Goal: Task Accomplishment & Management: Use online tool/utility

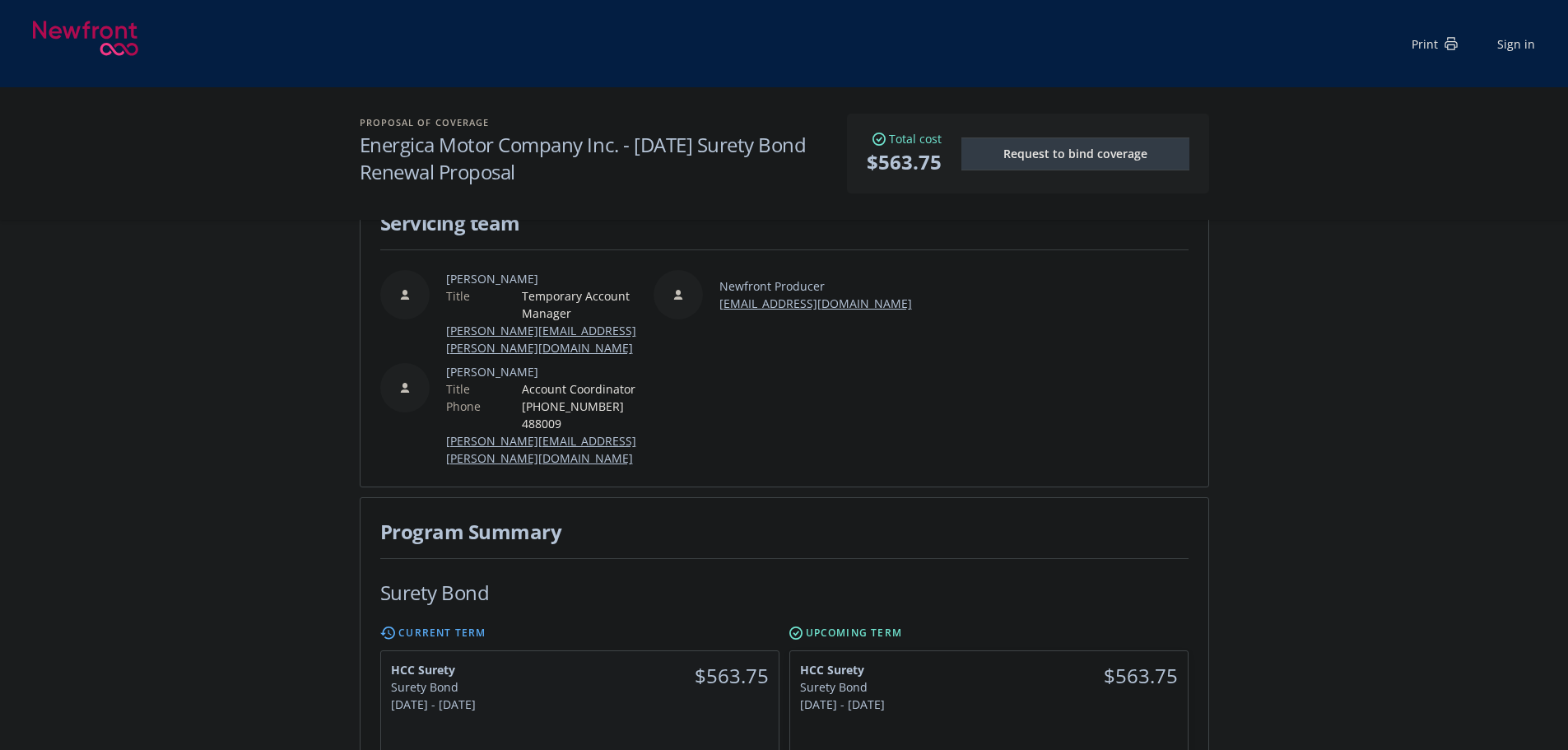
scroll to position [83, 0]
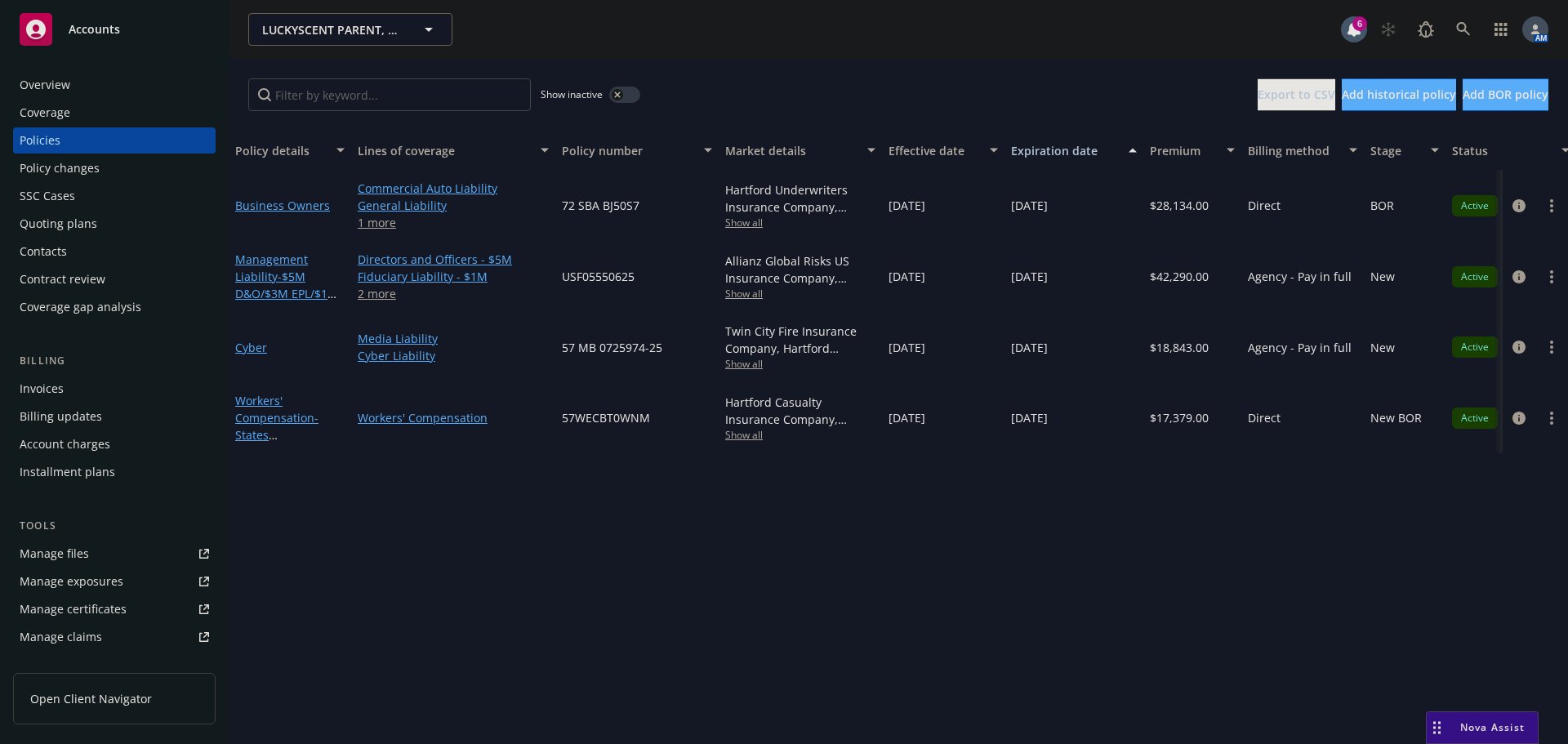
click at [76, 225] on div "Quoting plans" at bounding box center [58, 224] width 78 height 26
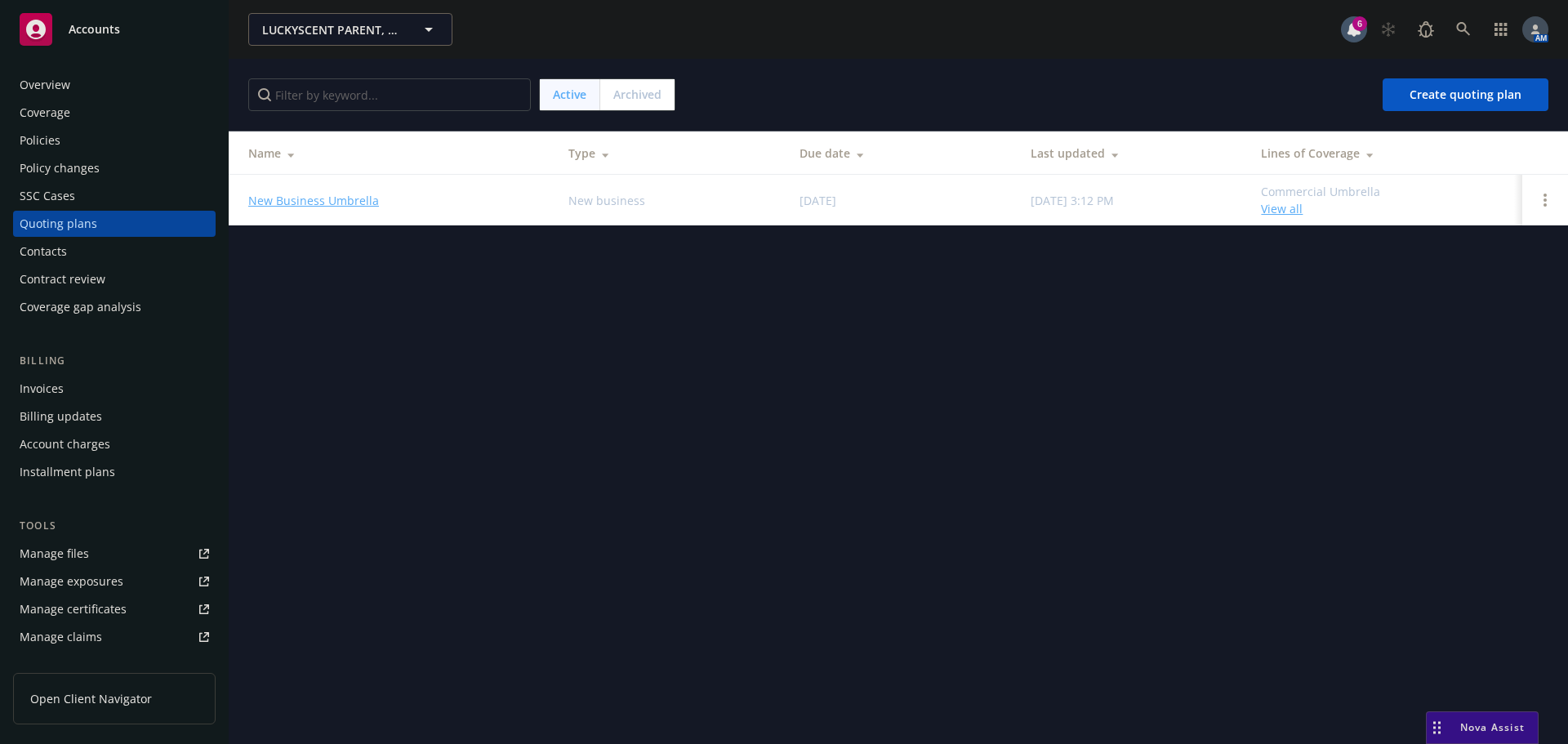
click at [56, 142] on div "Policies" at bounding box center [40, 141] width 41 height 26
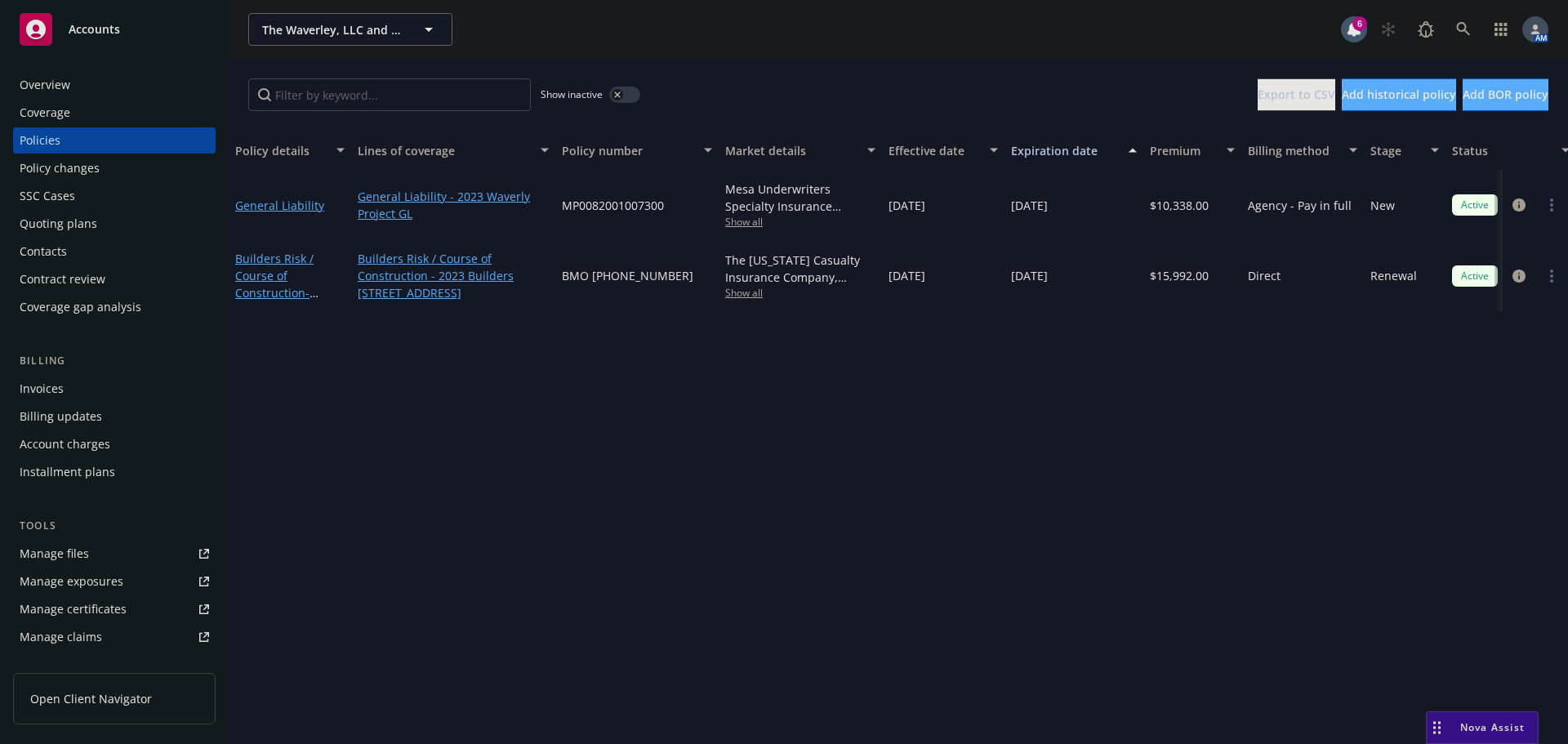
click at [122, 88] on div "Overview" at bounding box center [114, 85] width 189 height 26
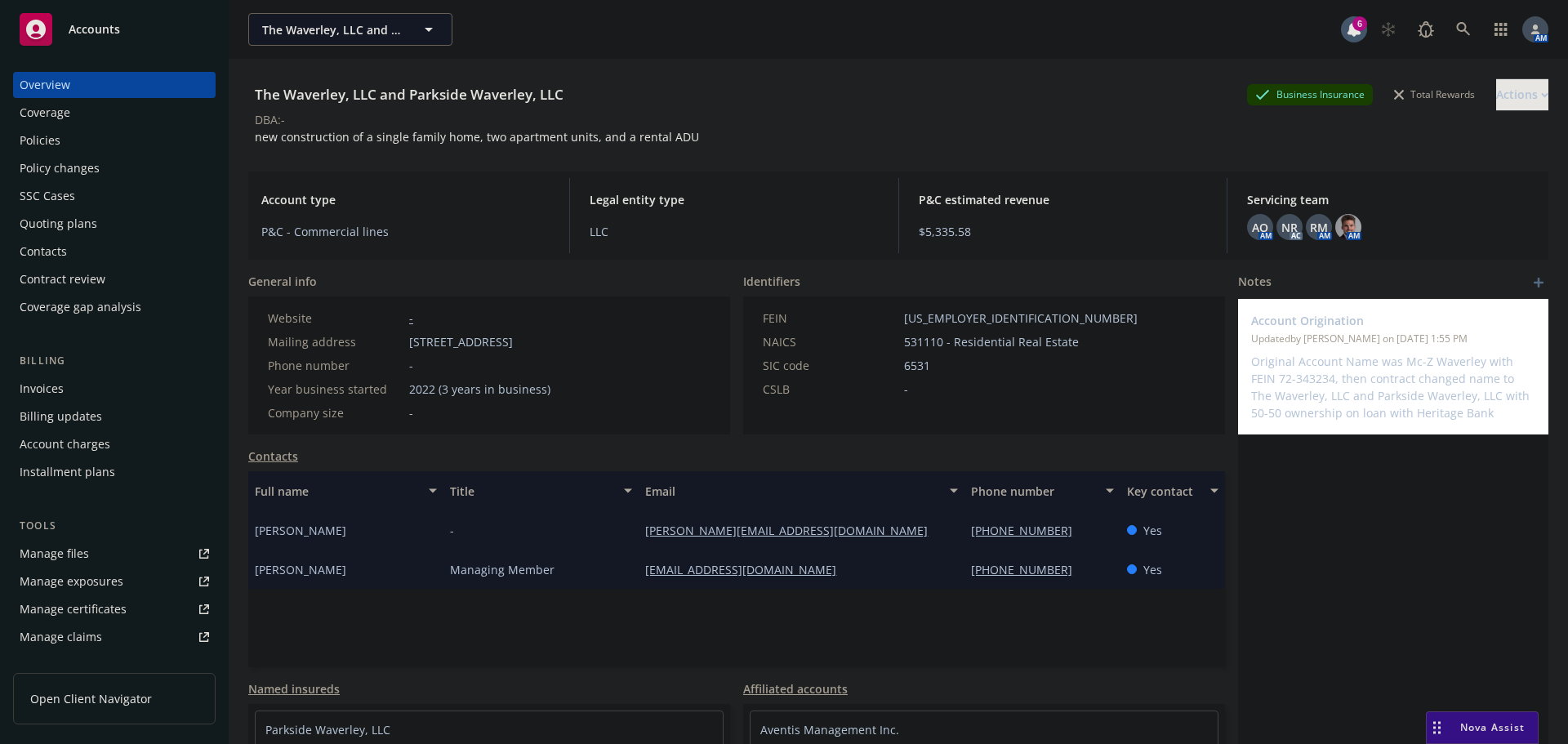
click at [54, 134] on div "Policies" at bounding box center [40, 141] width 41 height 26
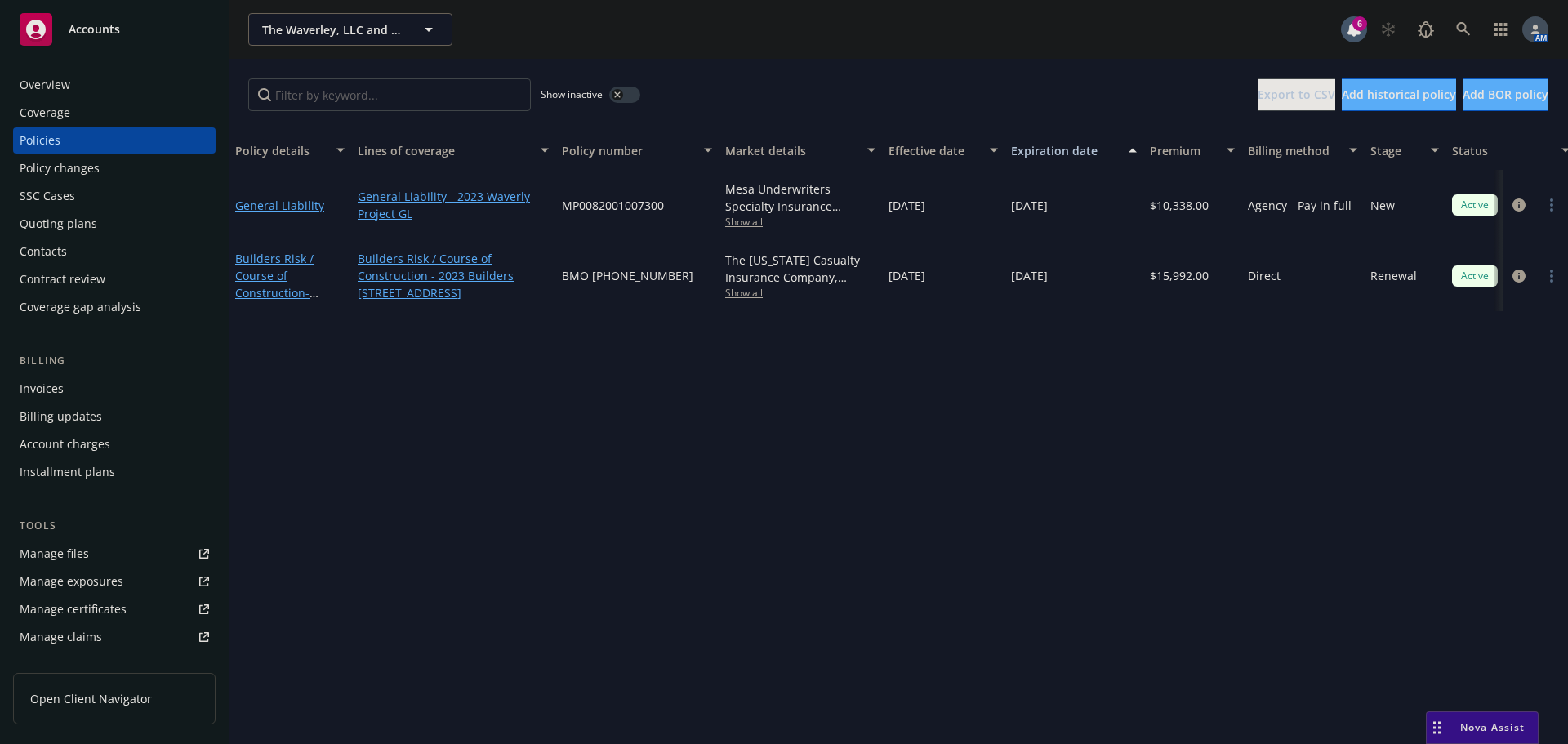
click at [100, 71] on div "Overview Coverage Policies Policy changes SSC Cases Quoting plans Contacts Cont…" at bounding box center [114, 398] width 229 height 692
click at [87, 80] on div "Overview" at bounding box center [114, 85] width 189 height 26
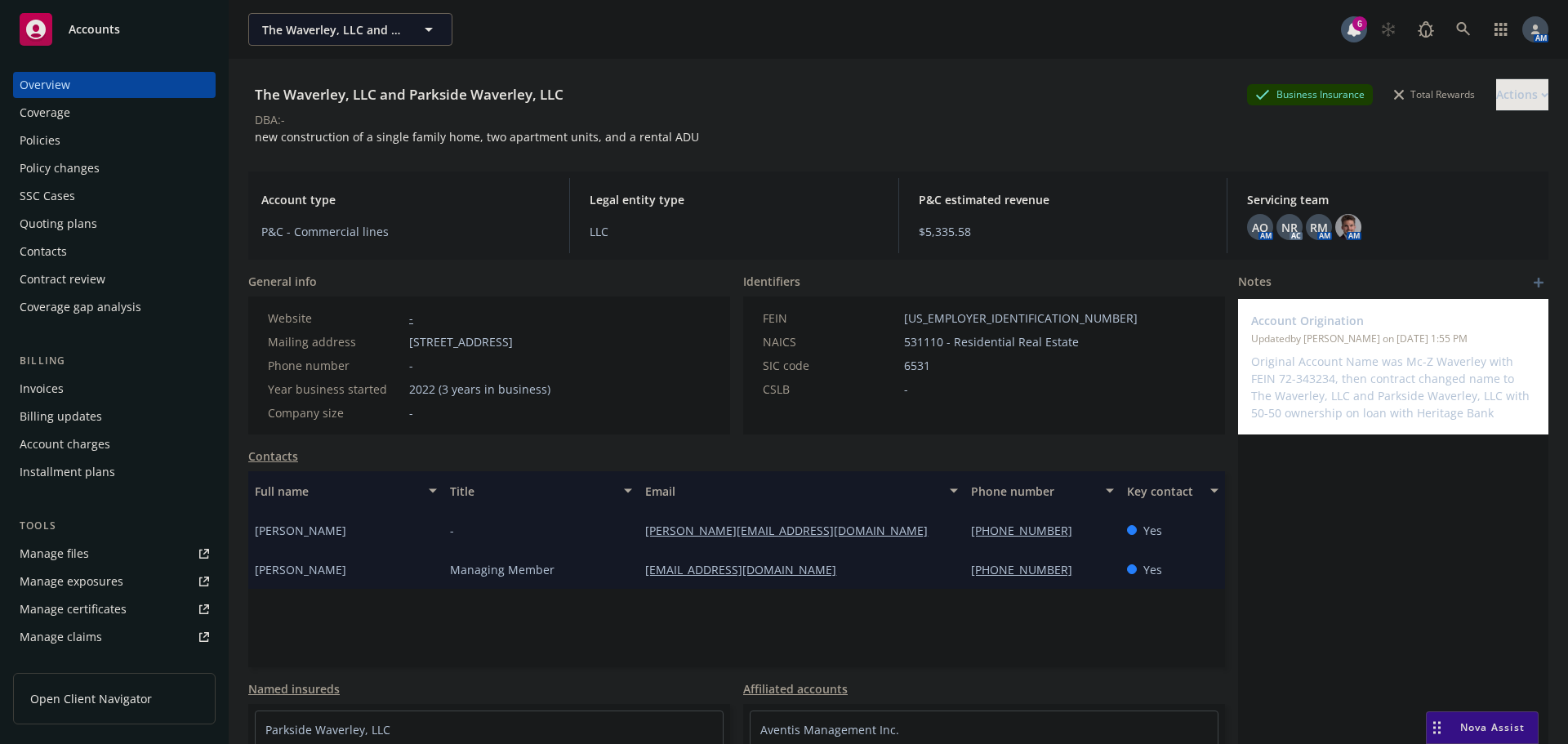
click at [58, 147] on div "Policies" at bounding box center [40, 141] width 41 height 26
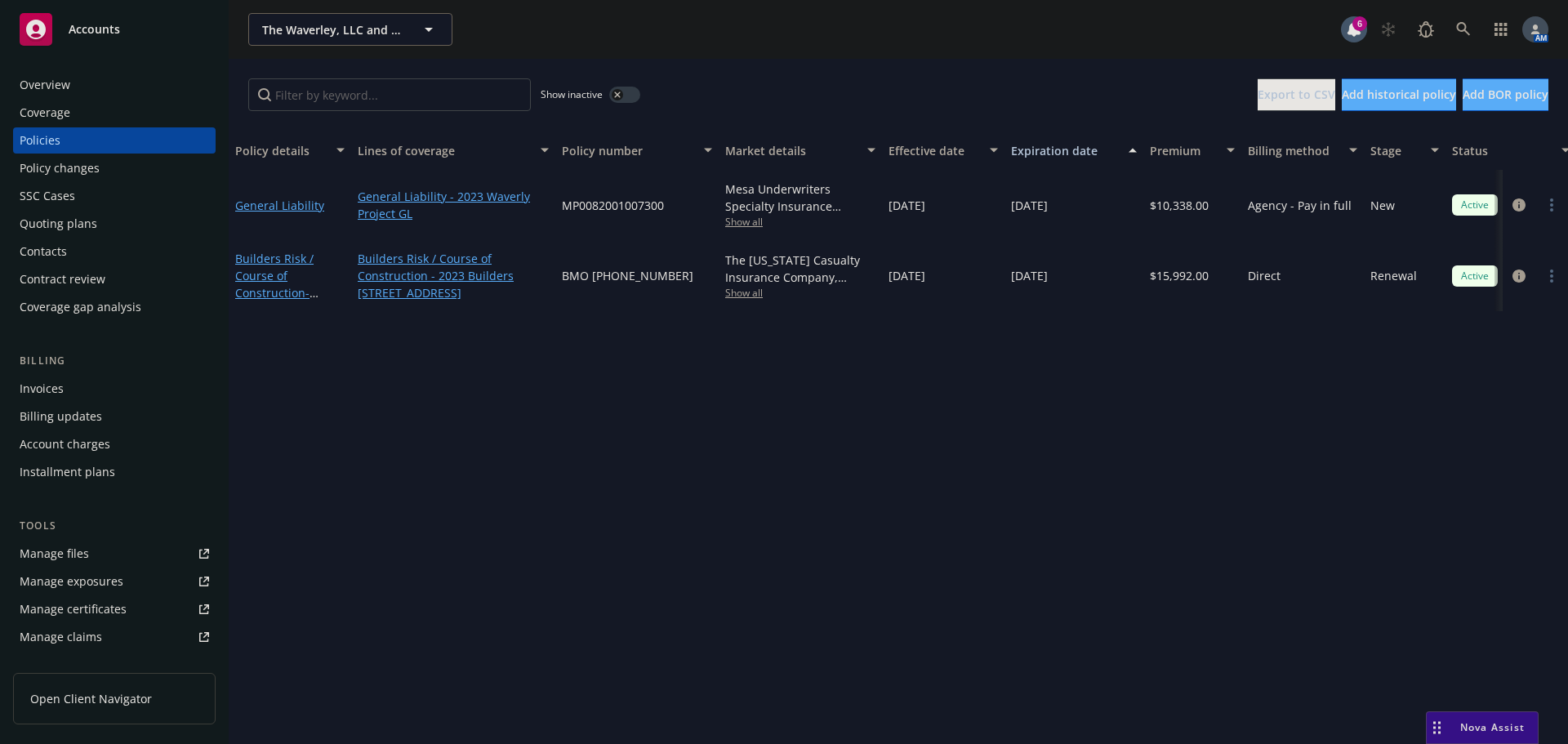
click at [71, 83] on div "Overview" at bounding box center [114, 85] width 189 height 26
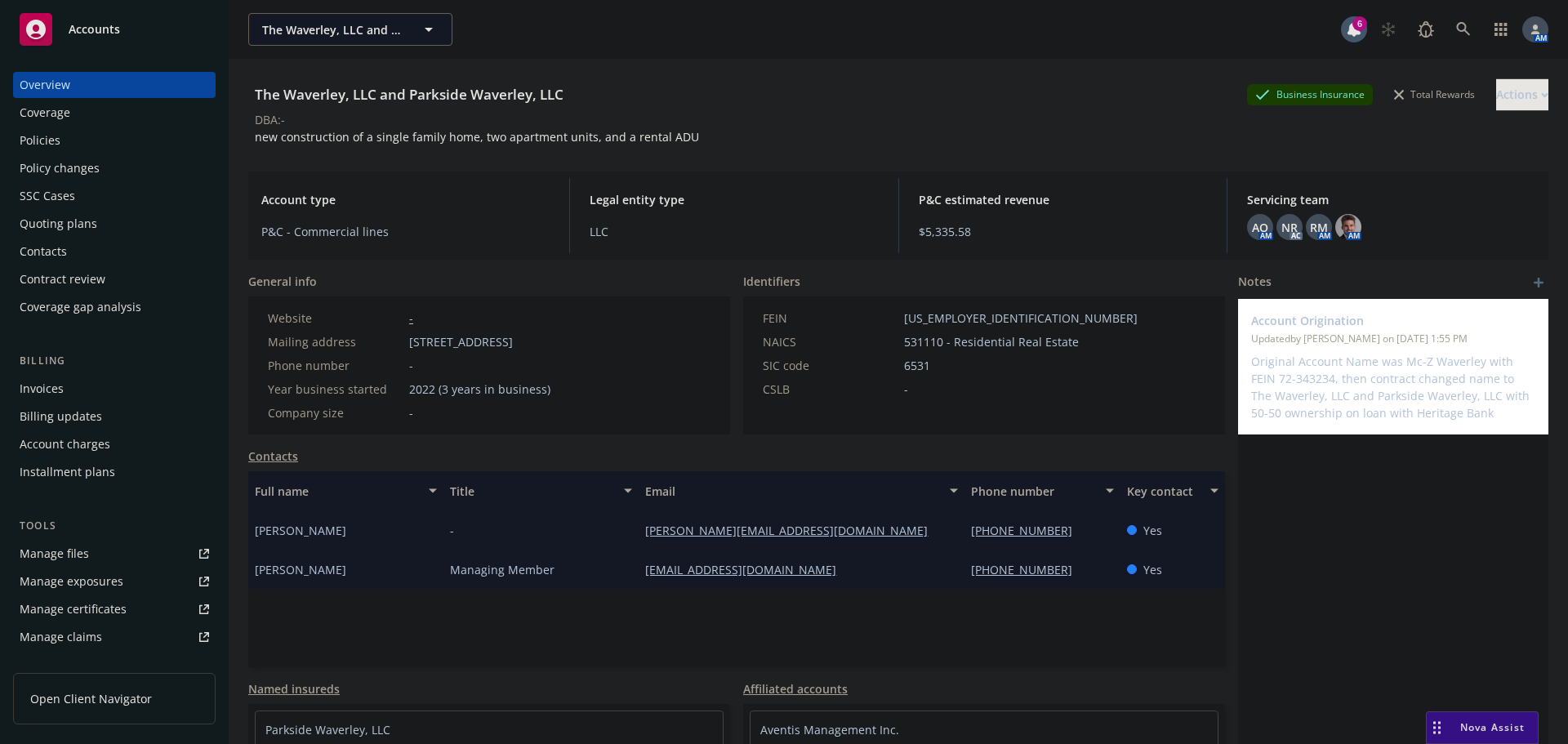
click at [89, 139] on div "Policies" at bounding box center [114, 141] width 189 height 26
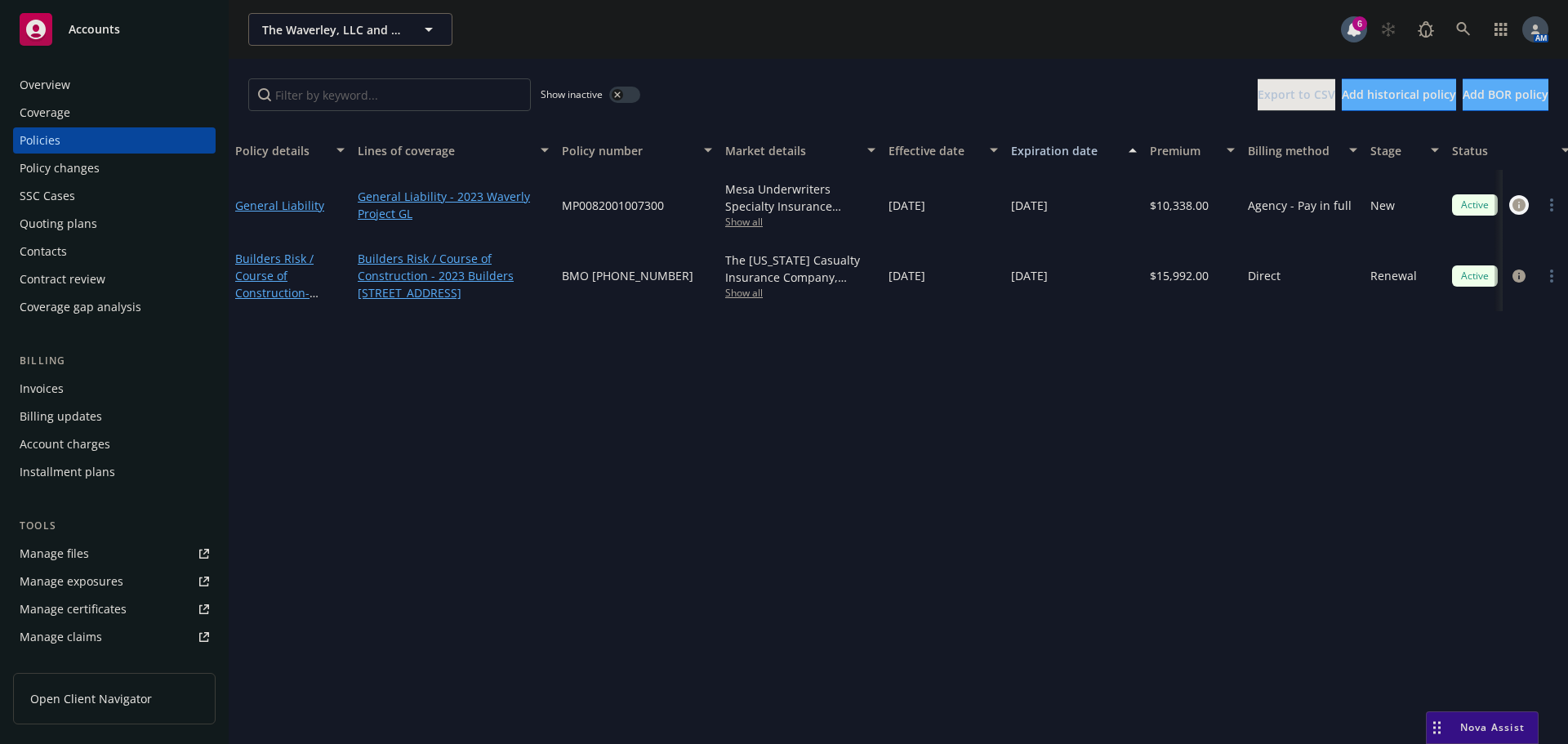
click at [1509, 207] on link "circleInformation" at bounding box center [1519, 205] width 20 height 20
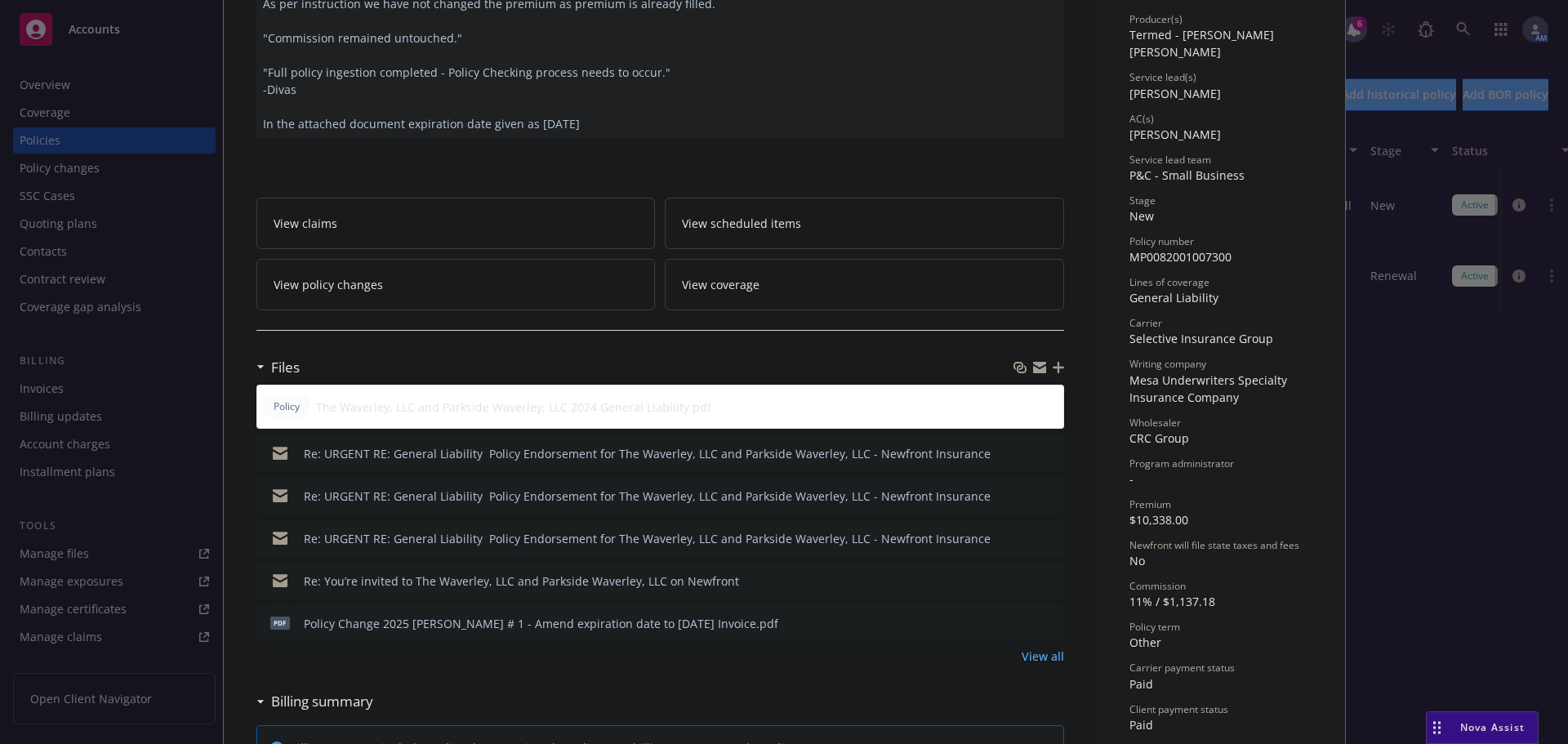
scroll to position [245, 0]
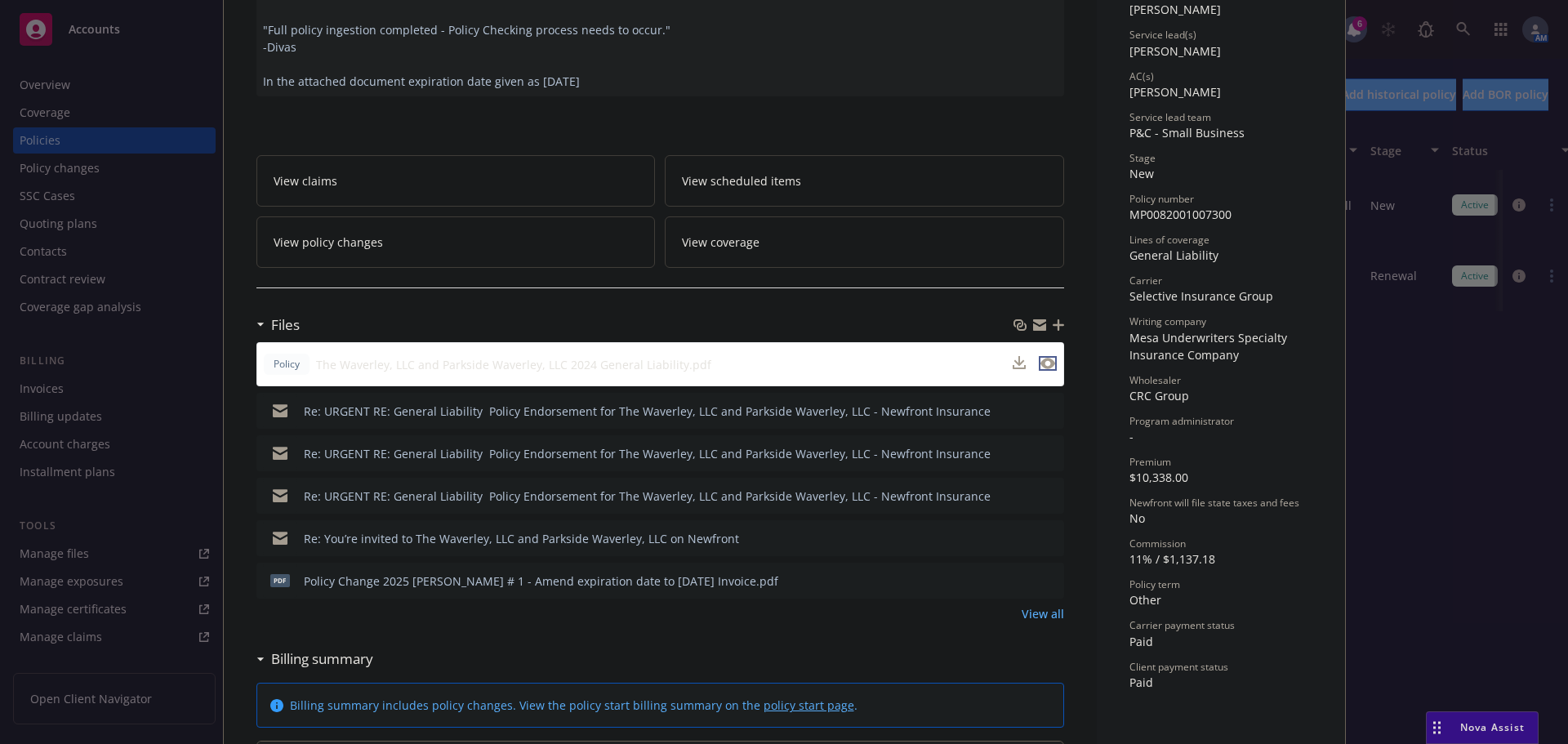
click at [1046, 362] on icon "preview file" at bounding box center [1048, 364] width 15 height 11
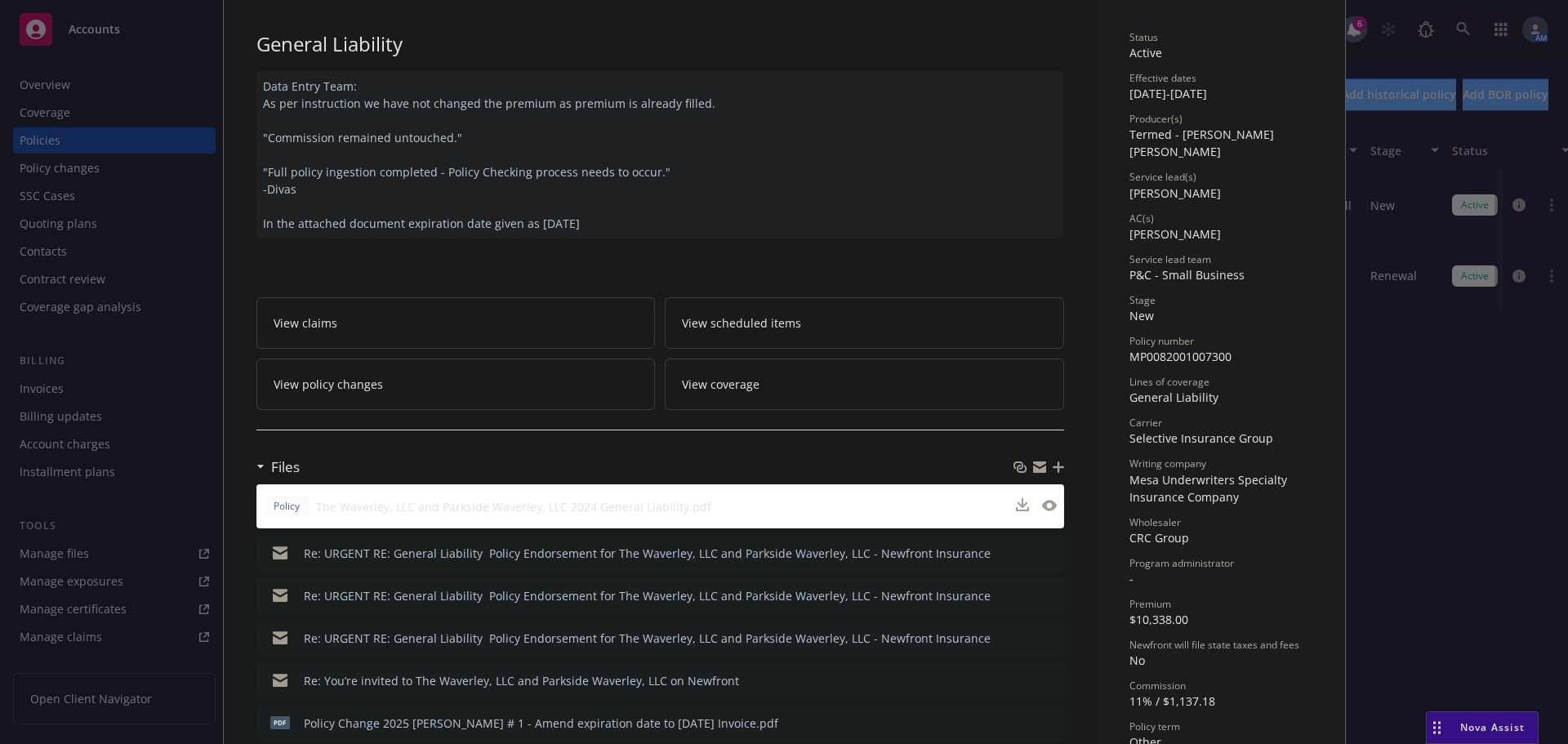
scroll to position [0, 0]
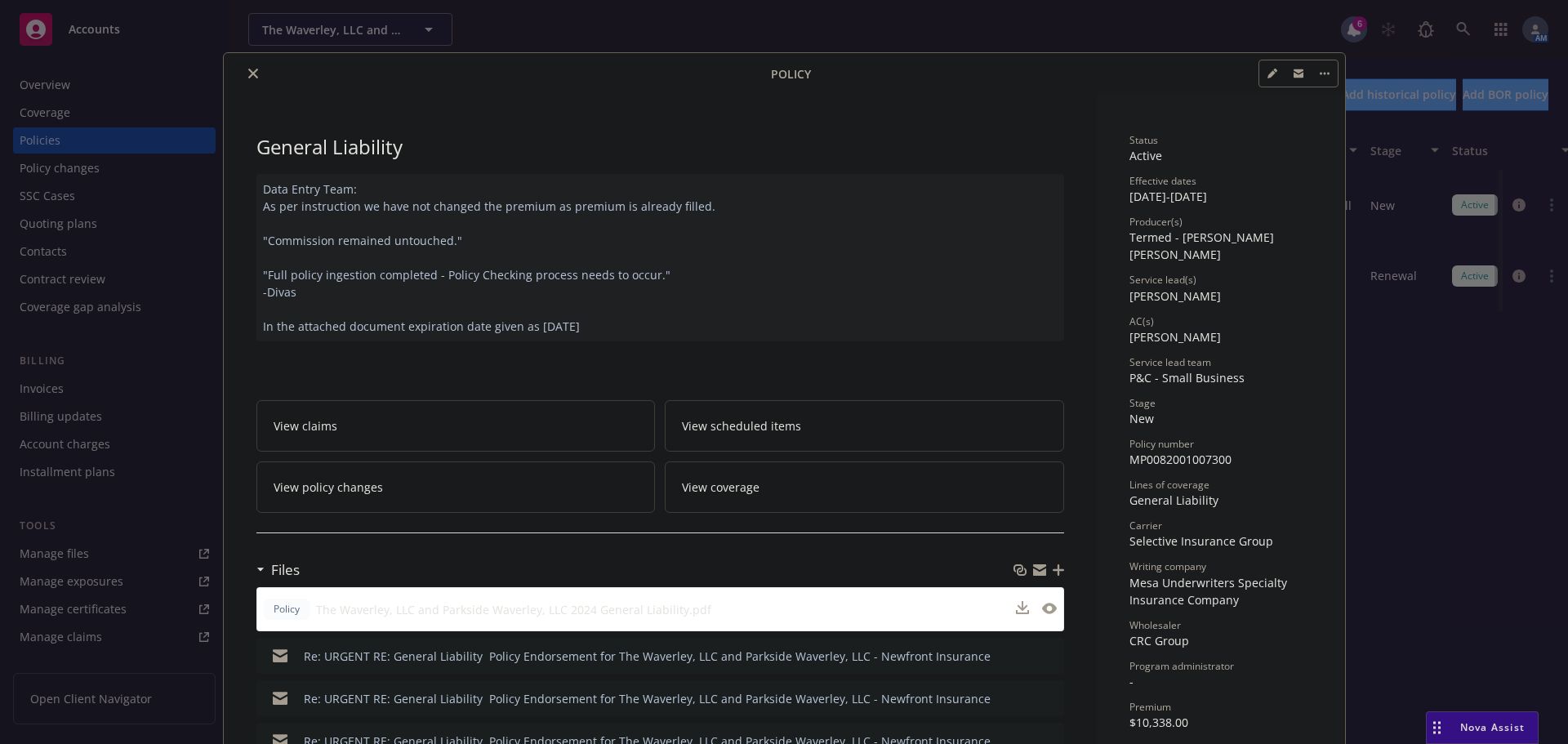
click at [247, 79] on button "close" at bounding box center [253, 74] width 20 height 20
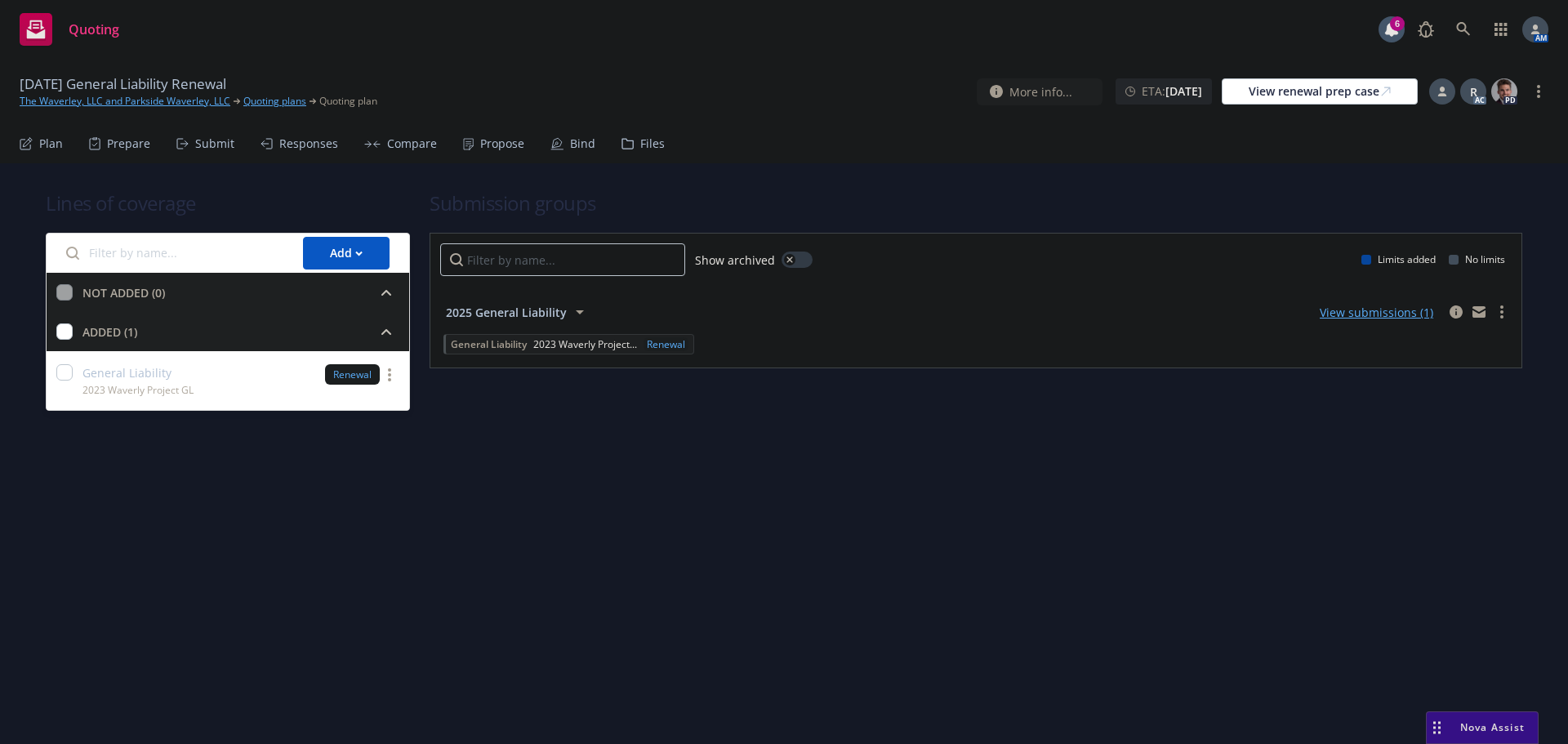
click at [166, 141] on div "Plan Prepare Submit Responses Compare Propose Bind Files" at bounding box center [342, 144] width 646 height 39
click at [203, 140] on div "Submit" at bounding box center [215, 143] width 39 height 13
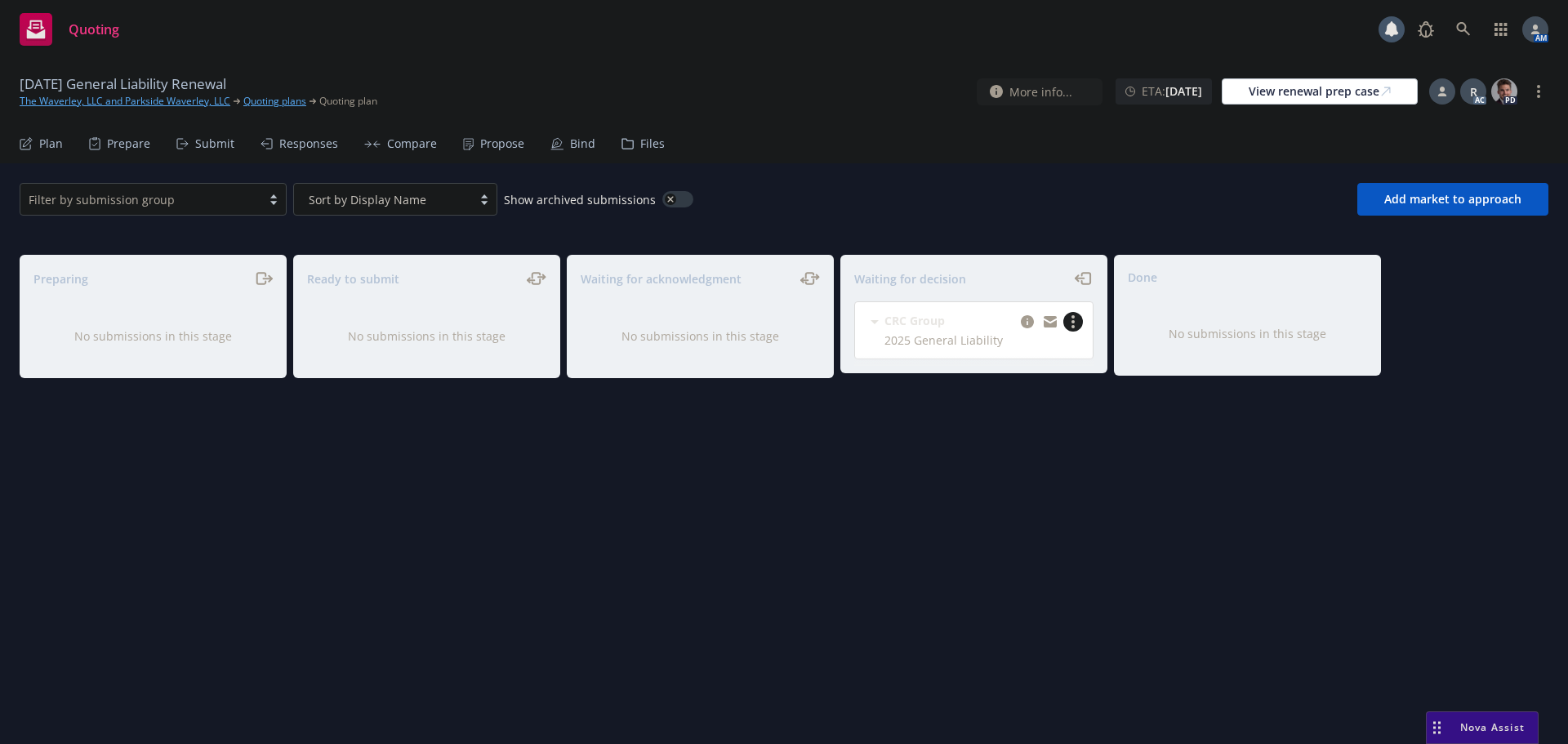
click at [1074, 324] on icon "more" at bounding box center [1073, 322] width 3 height 13
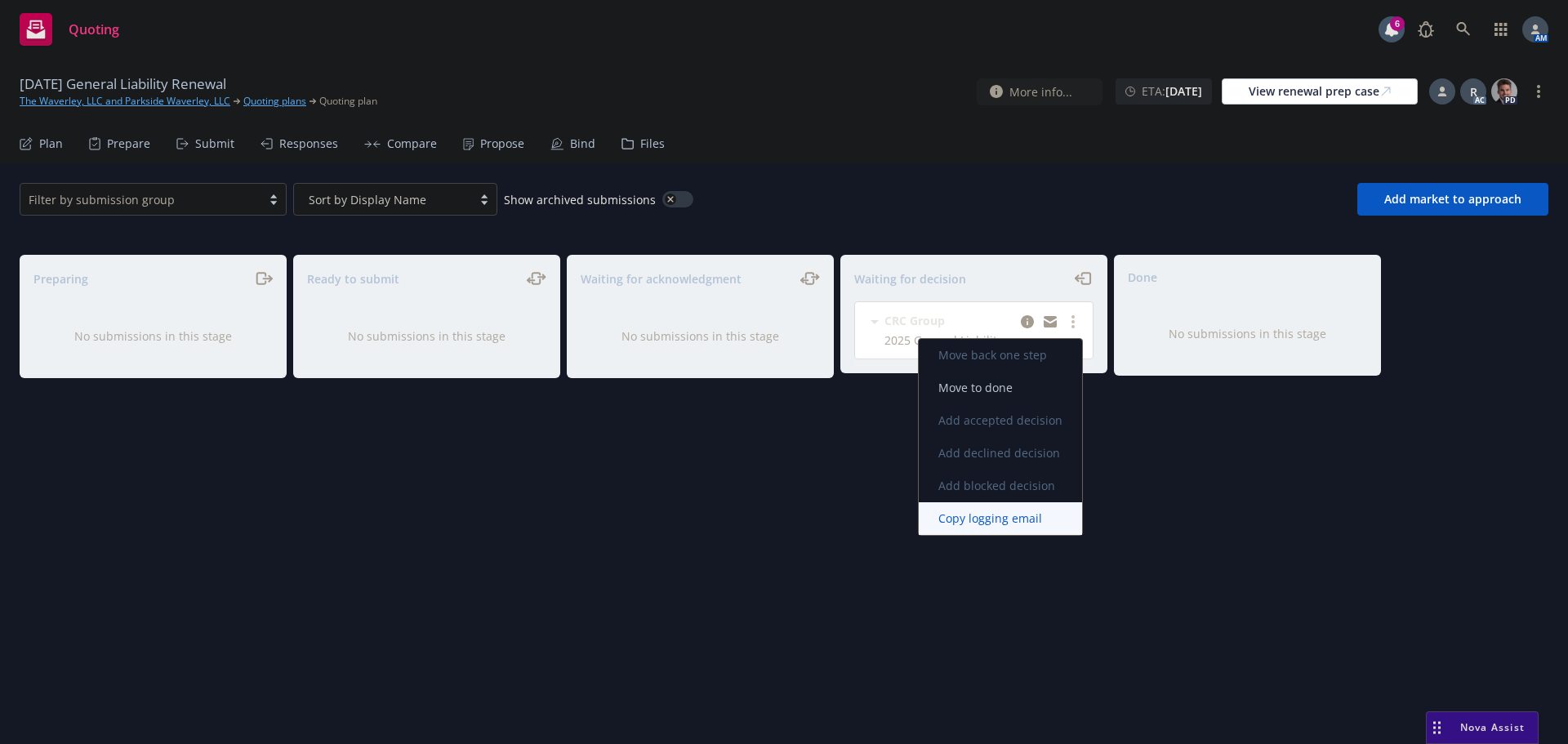
click at [1000, 516] on span "Copy logging email" at bounding box center [990, 518] width 143 height 16
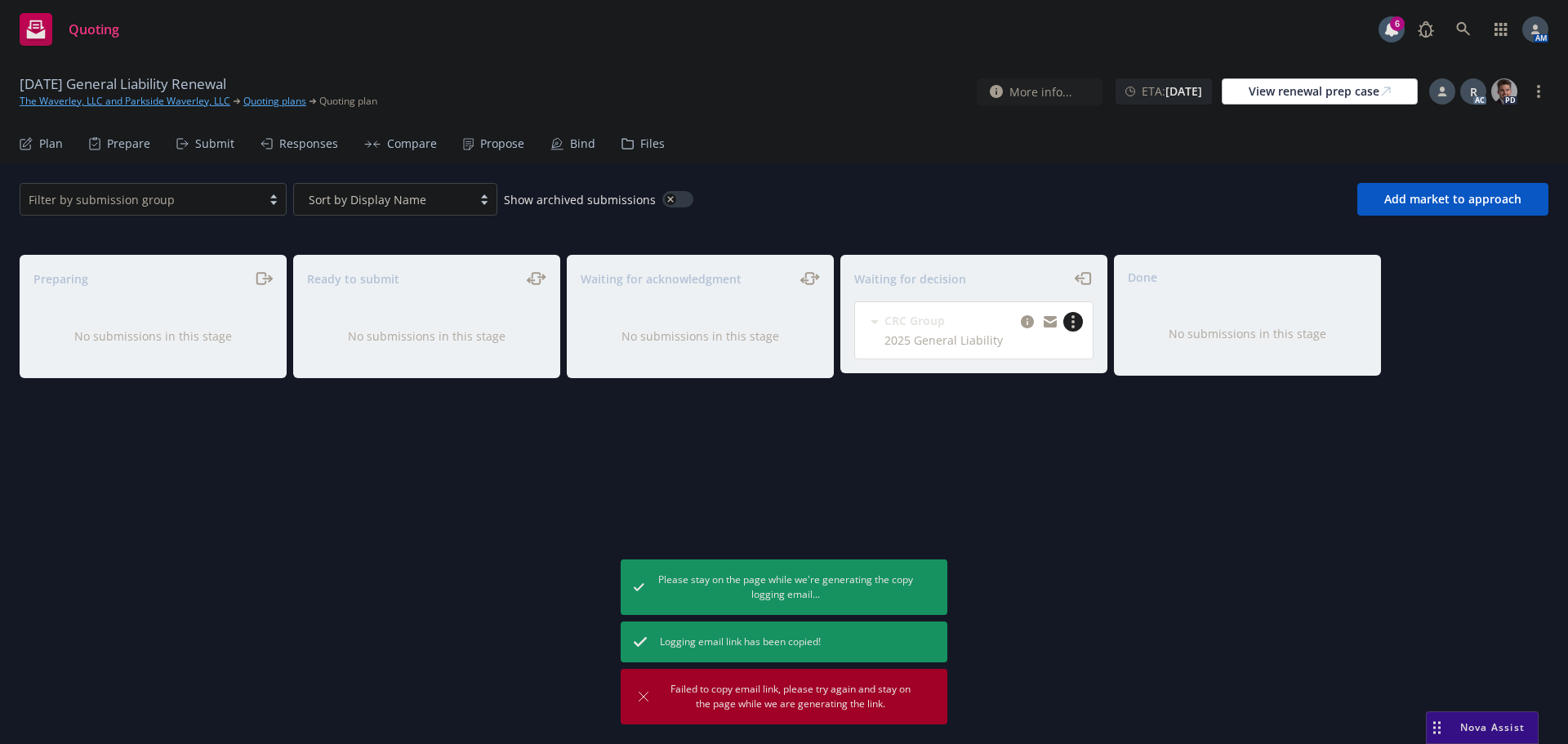
click at [1079, 324] on link "more" at bounding box center [1073, 322] width 20 height 20
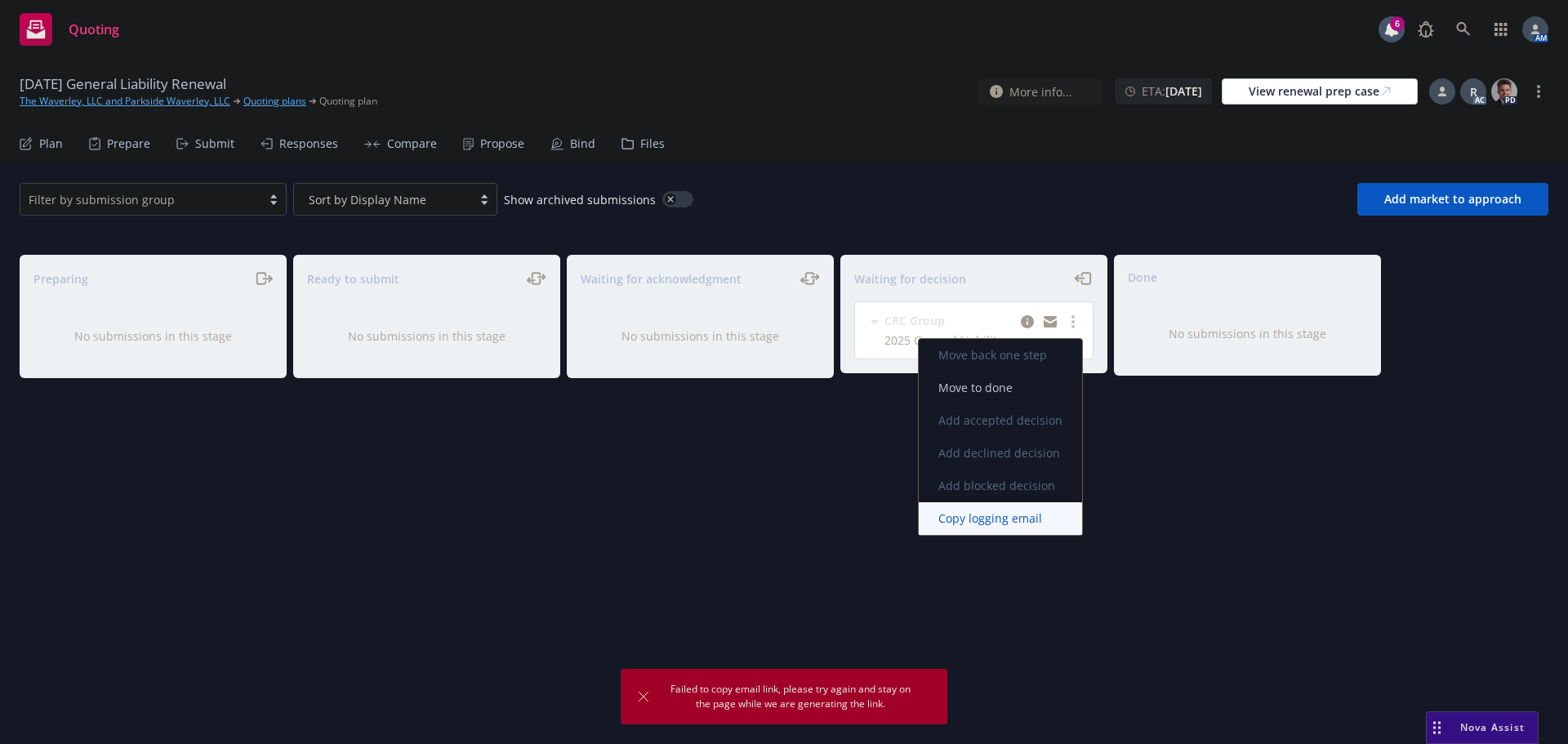
click at [991, 522] on span "Copy logging email" at bounding box center [990, 518] width 143 height 16
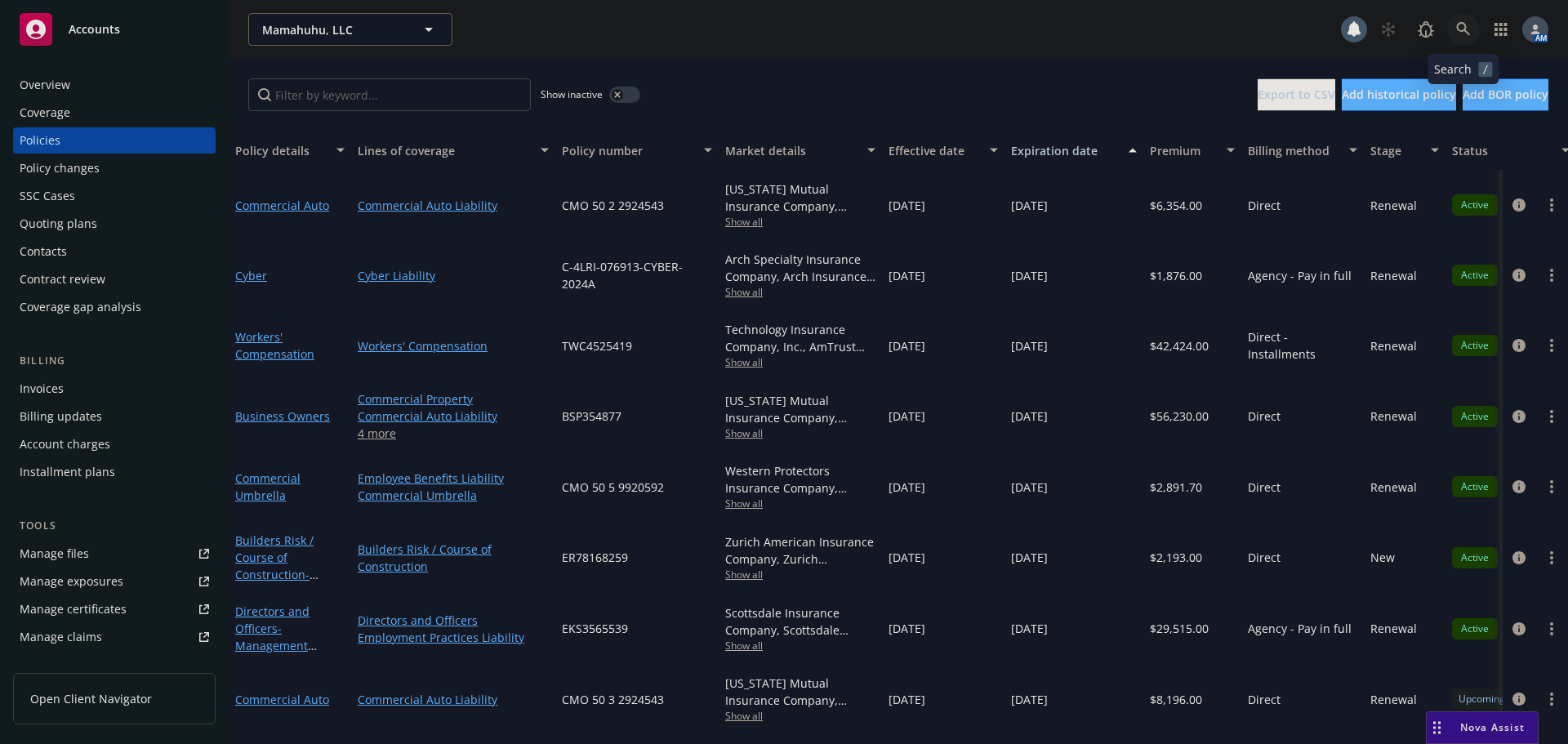
click at [1460, 27] on icon at bounding box center [1463, 29] width 15 height 15
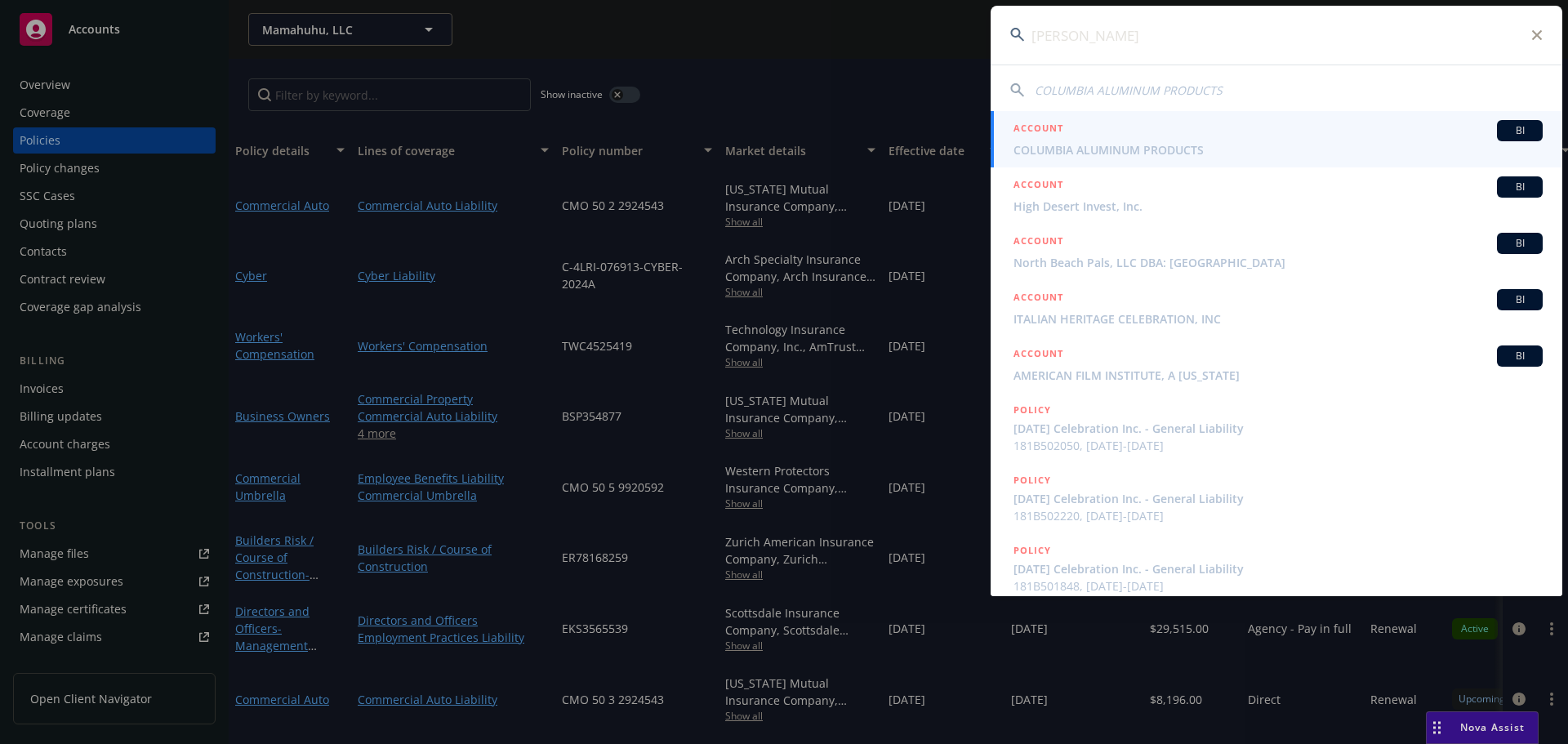
type input "columbier"
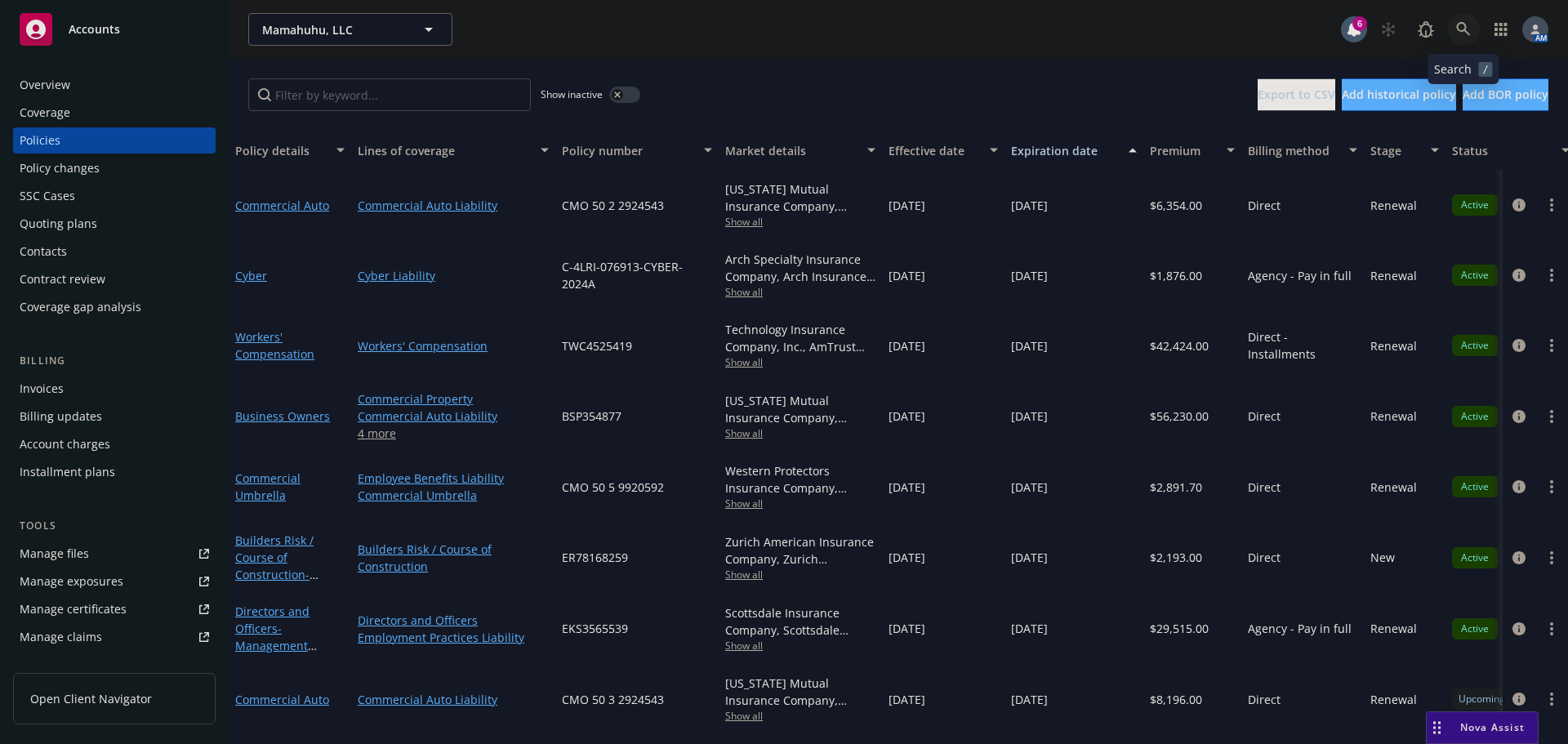
click at [1466, 19] on link at bounding box center [1464, 29] width 33 height 33
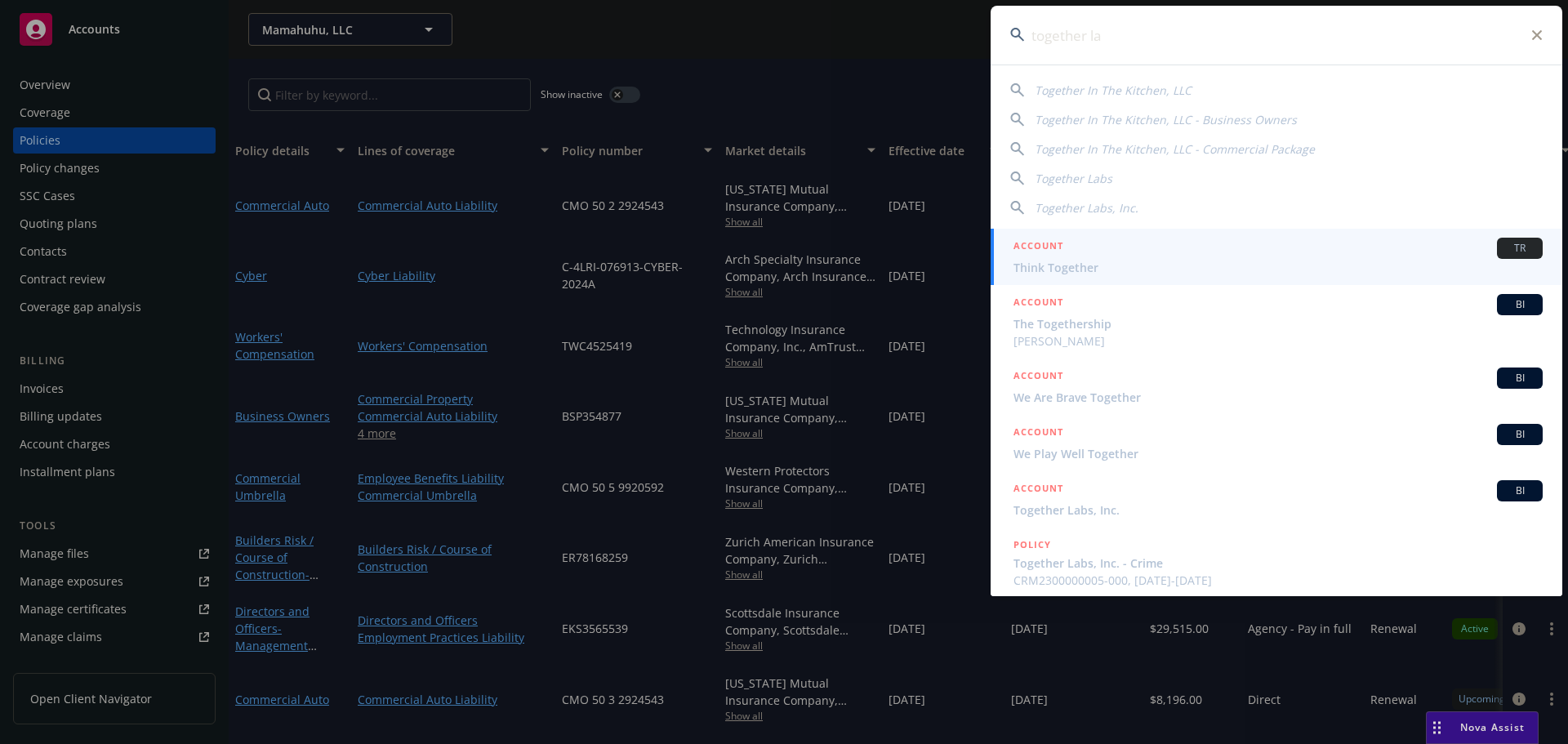
type input "together lab"
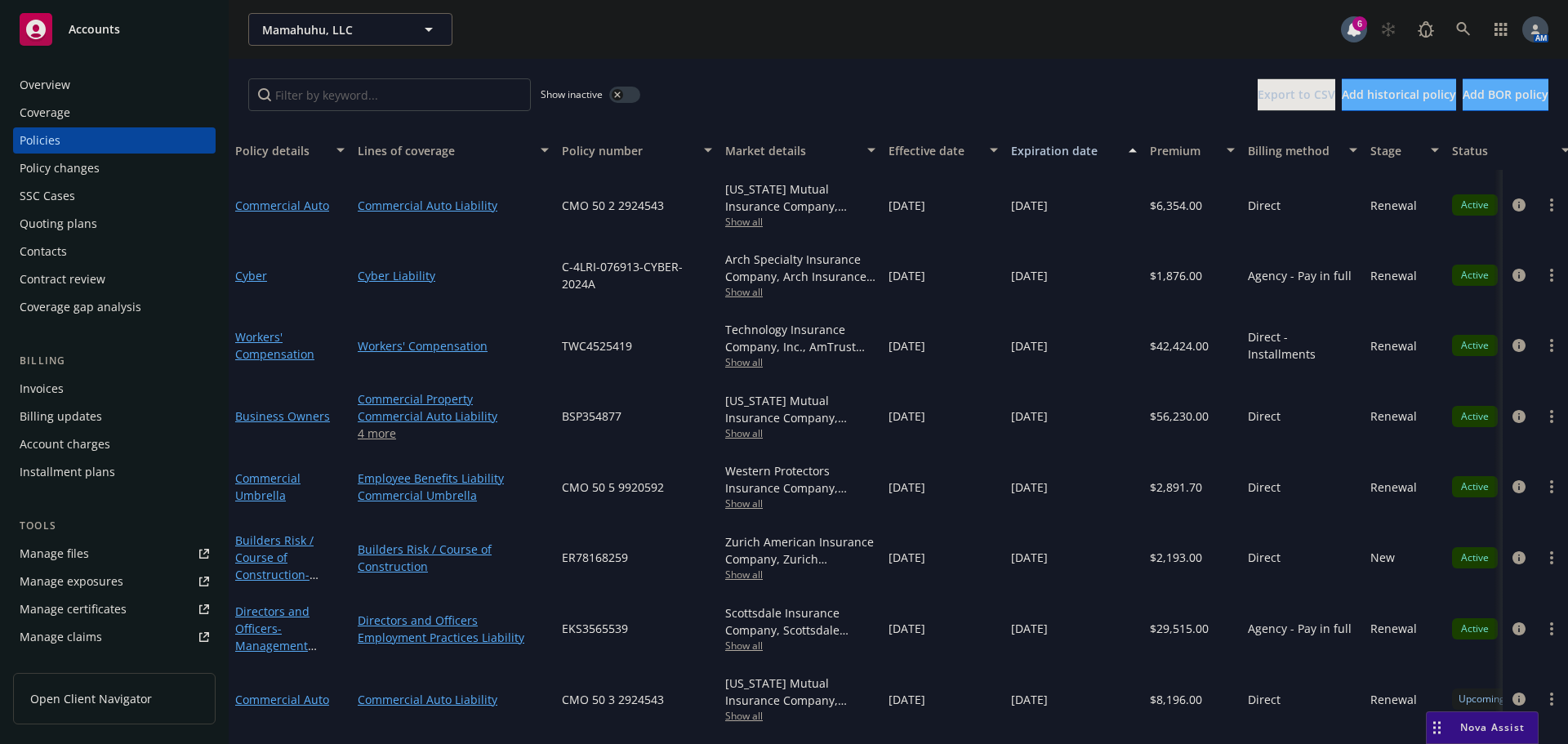
scroll to position [2, 0]
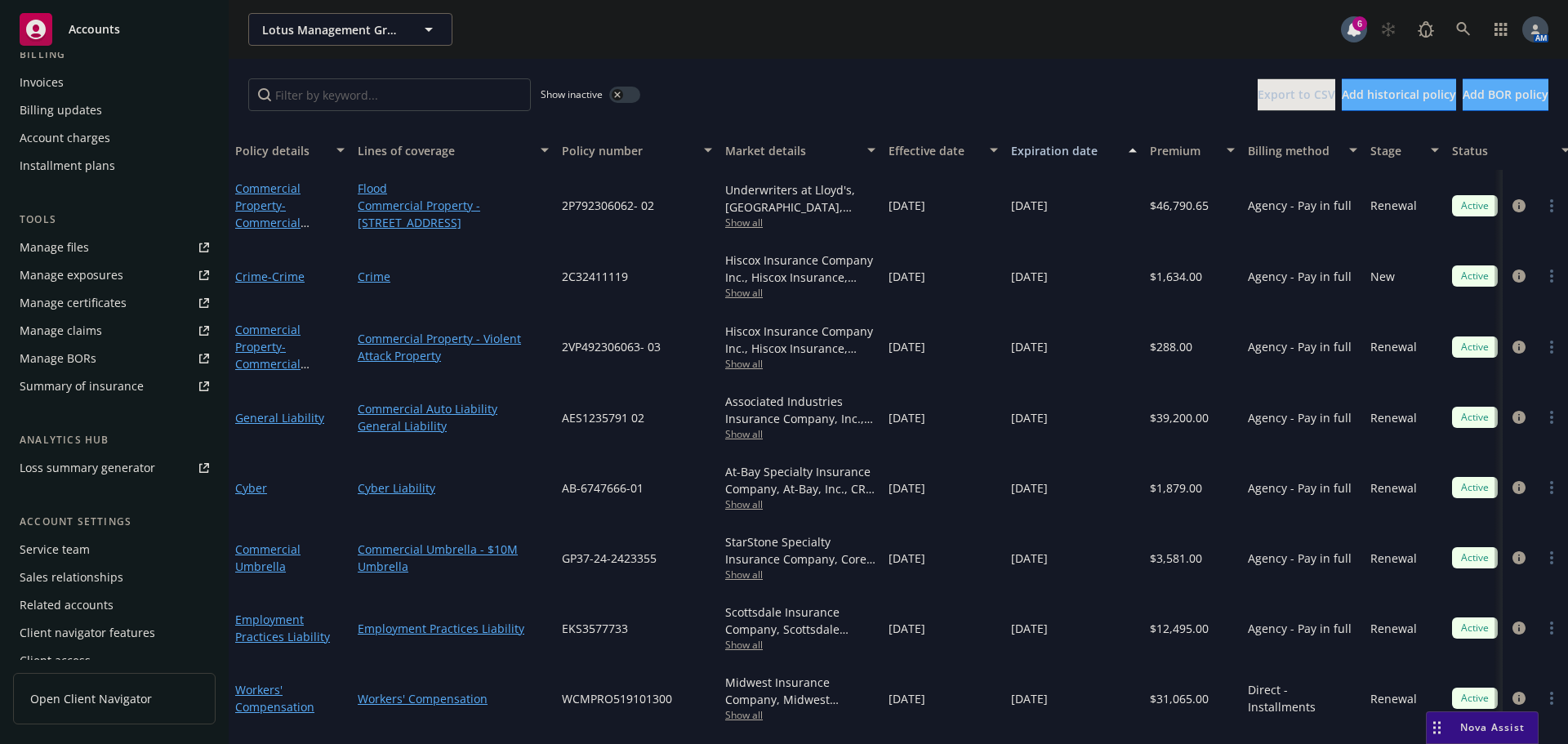
scroll to position [320, 0]
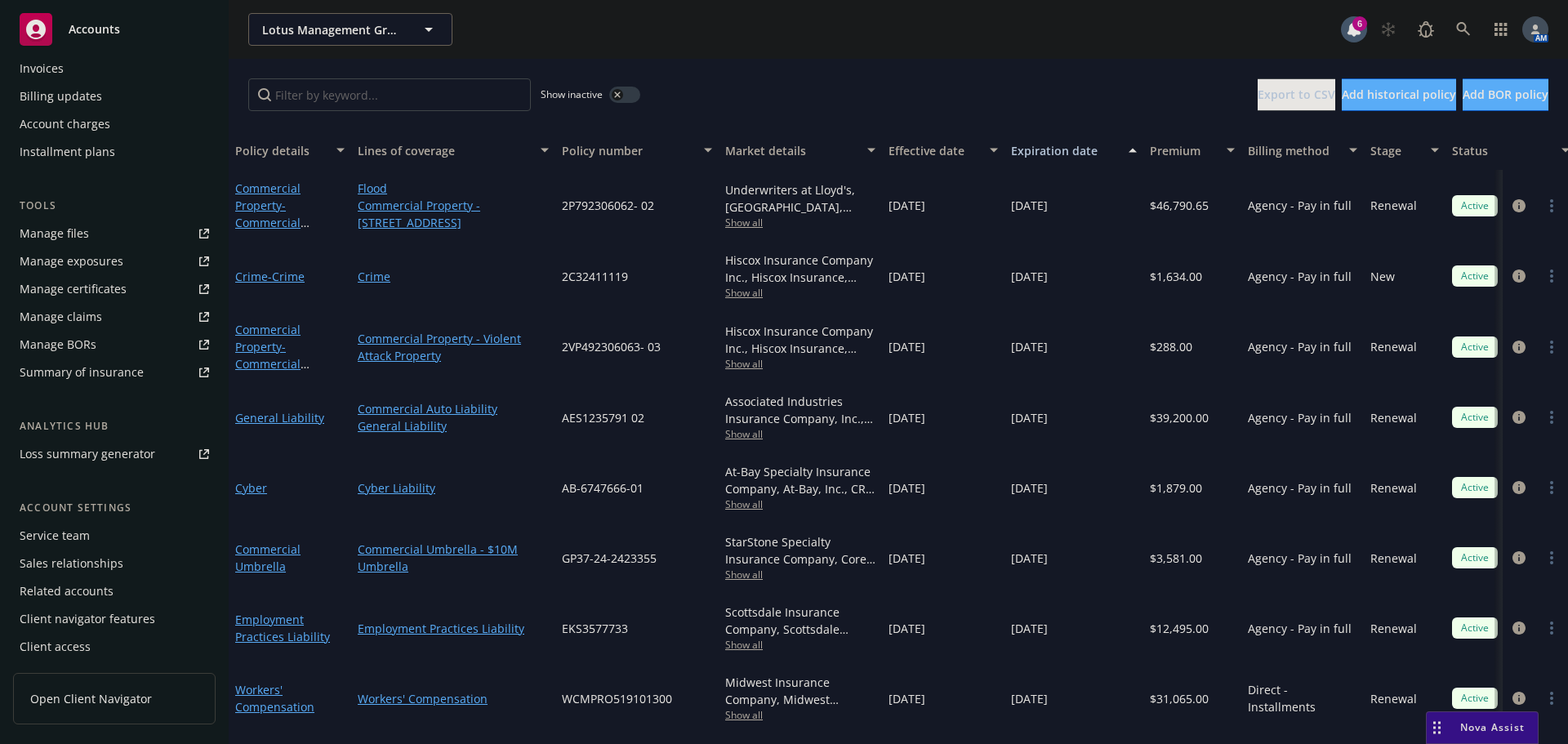
click at [74, 234] on div "Manage files" at bounding box center [54, 234] width 70 height 26
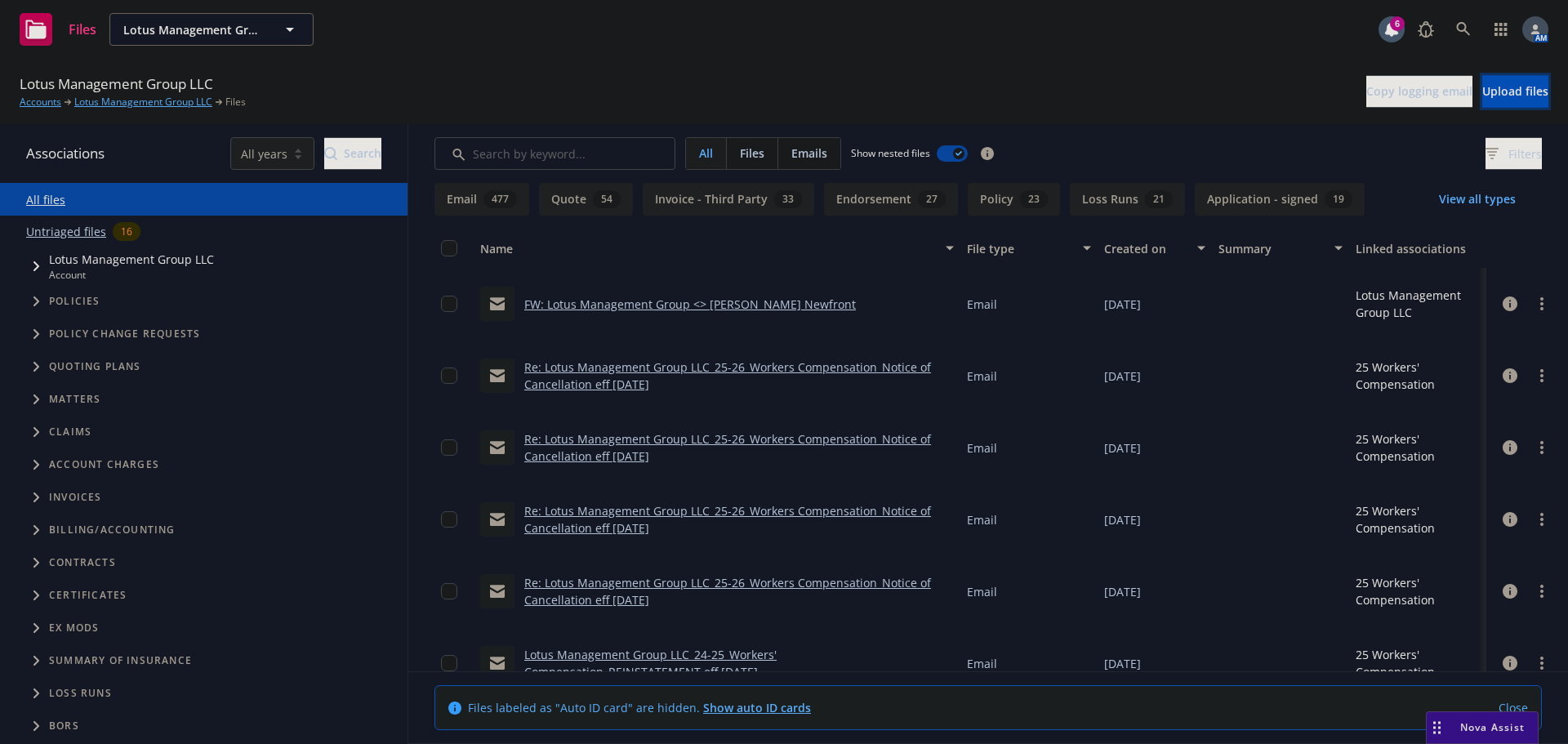
click at [1482, 88] on span "Upload files" at bounding box center [1515, 91] width 66 height 16
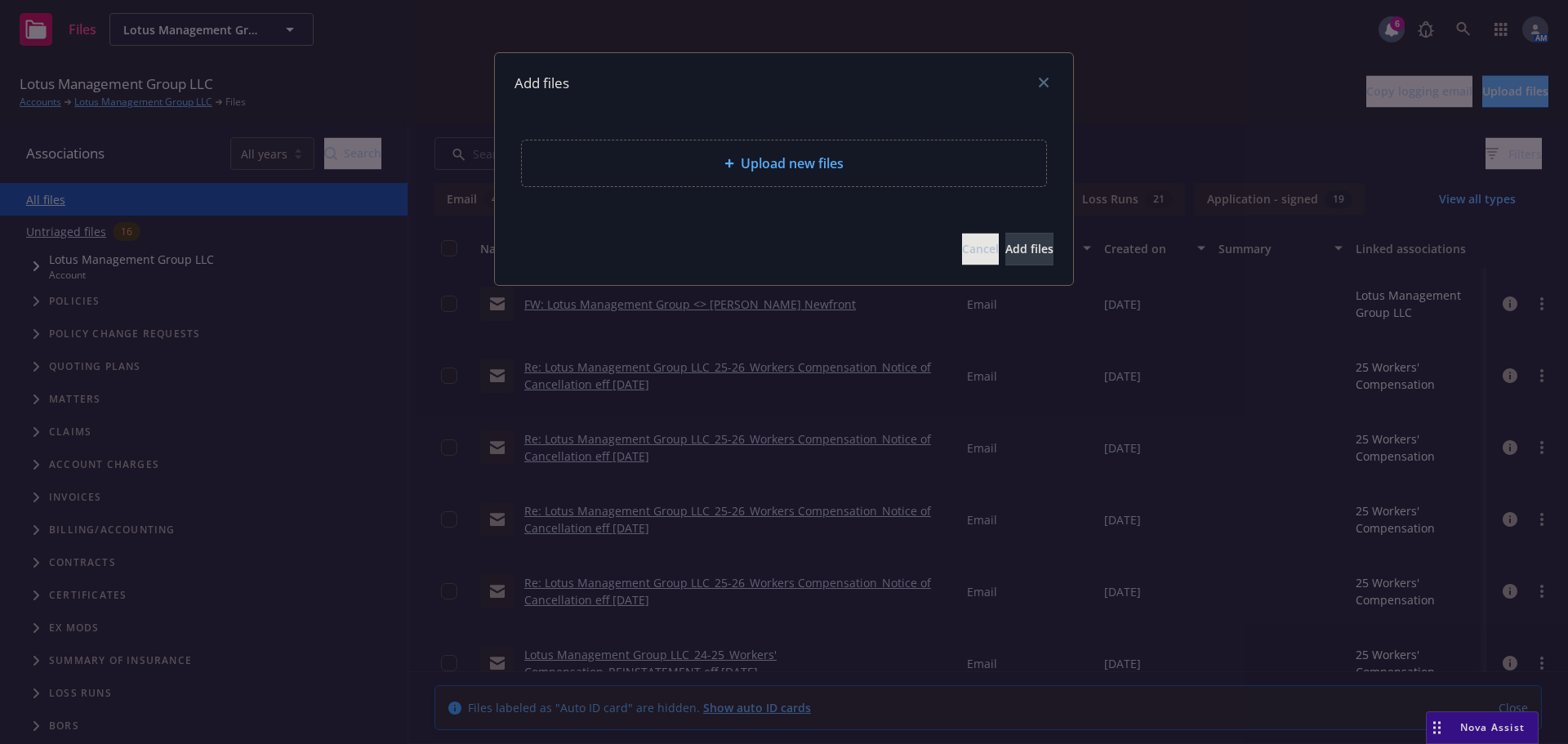
drag, startPoint x: 922, startPoint y: 136, endPoint x: 891, endPoint y: 155, distance: 36.4
click at [921, 137] on div "Upload new files" at bounding box center [784, 164] width 578 height 100
click at [891, 155] on div "Upload new files" at bounding box center [784, 163] width 498 height 20
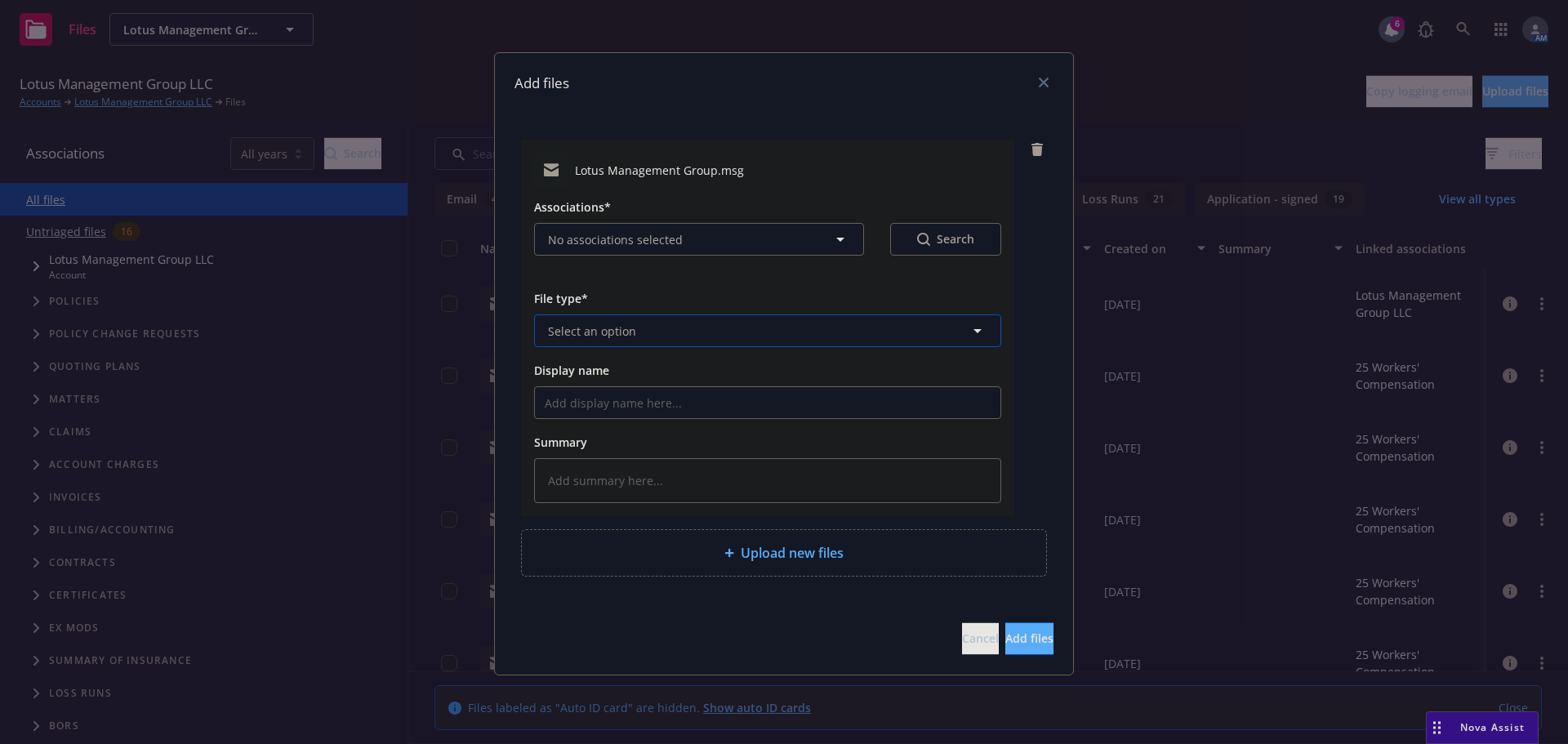
click at [648, 322] on button "Select an option" at bounding box center [768, 331] width 467 height 33
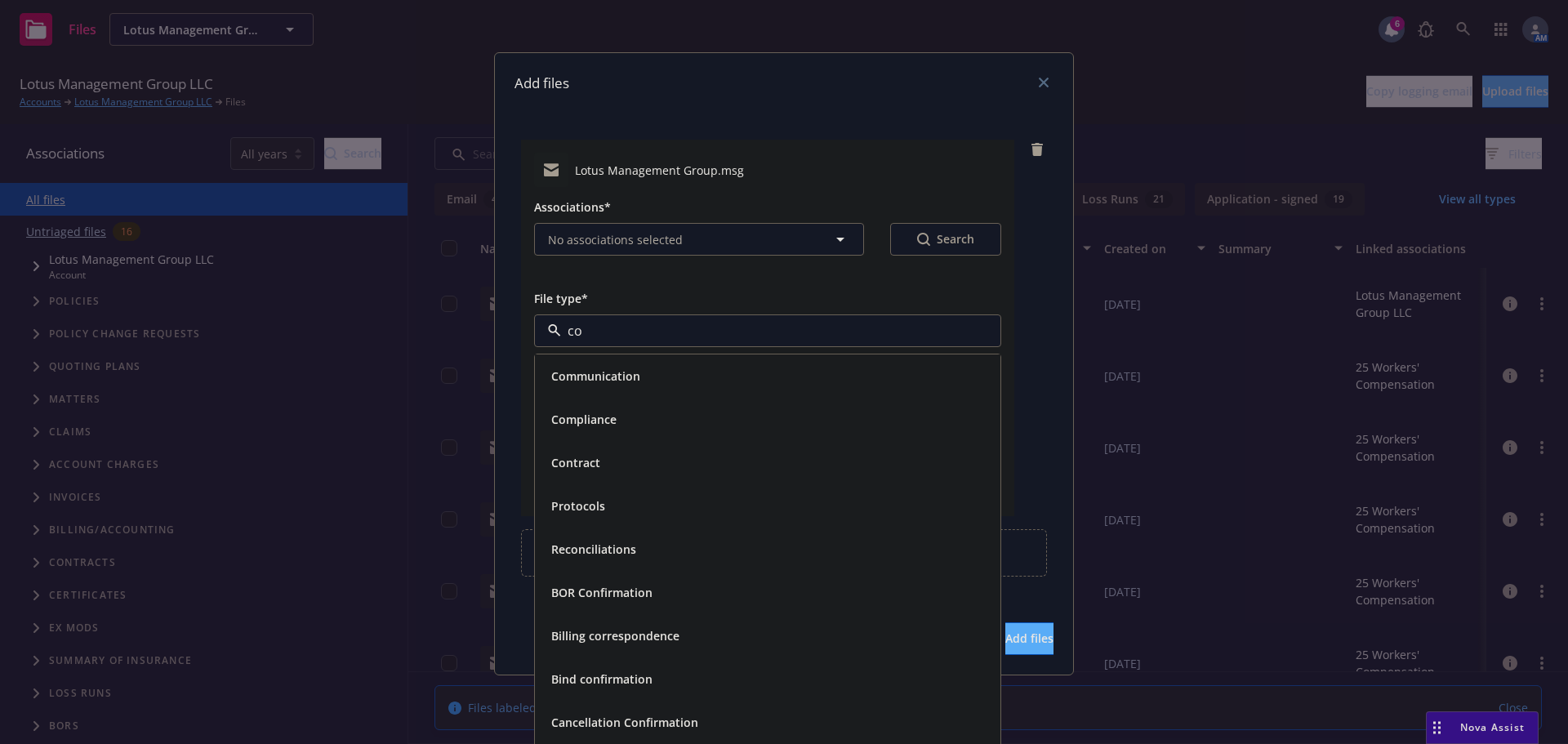
type input "c"
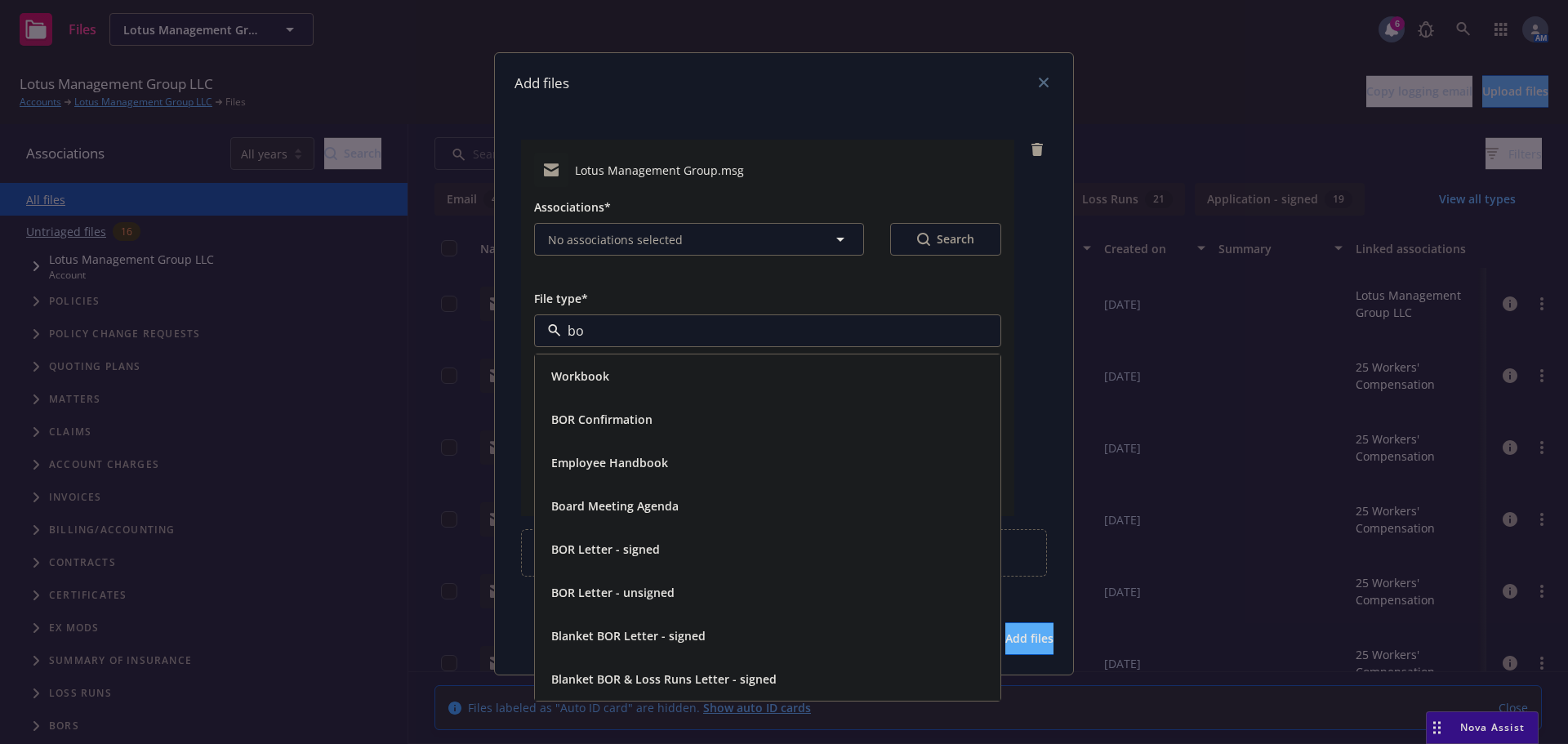
type input "bor"
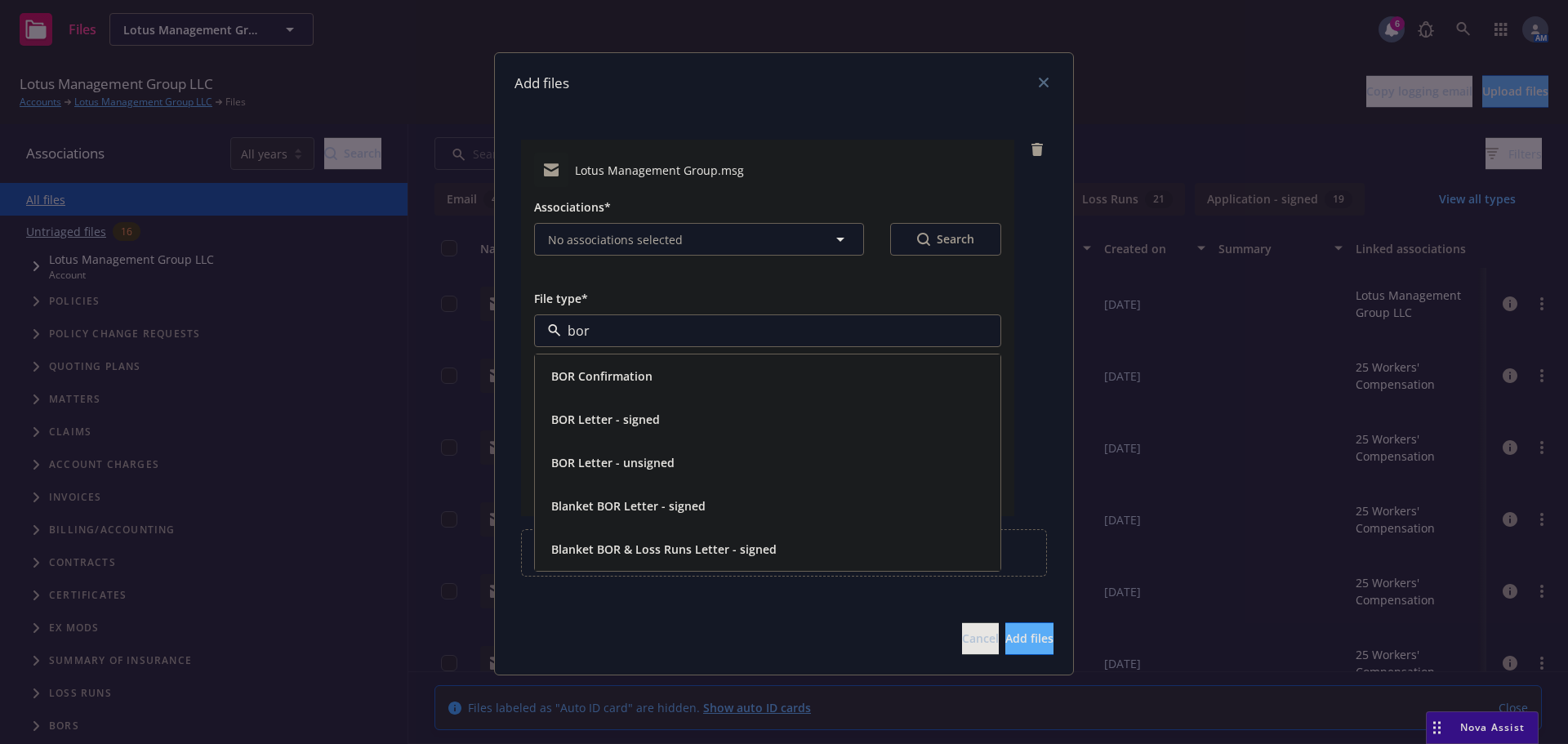
click at [691, 385] on div "BOR Confirmation" at bounding box center [768, 376] width 446 height 24
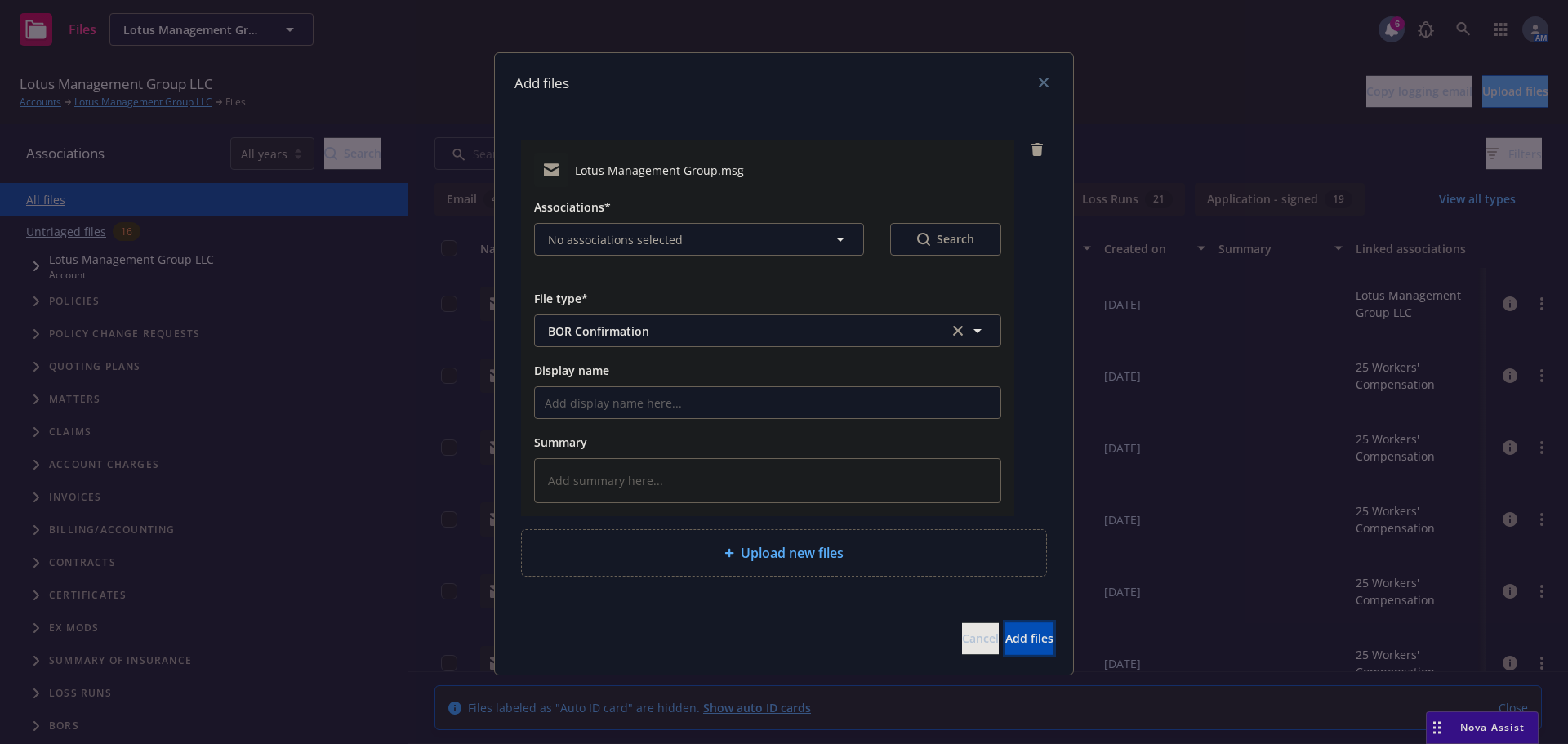
click at [1011, 641] on span "Add files" at bounding box center [1029, 638] width 48 height 16
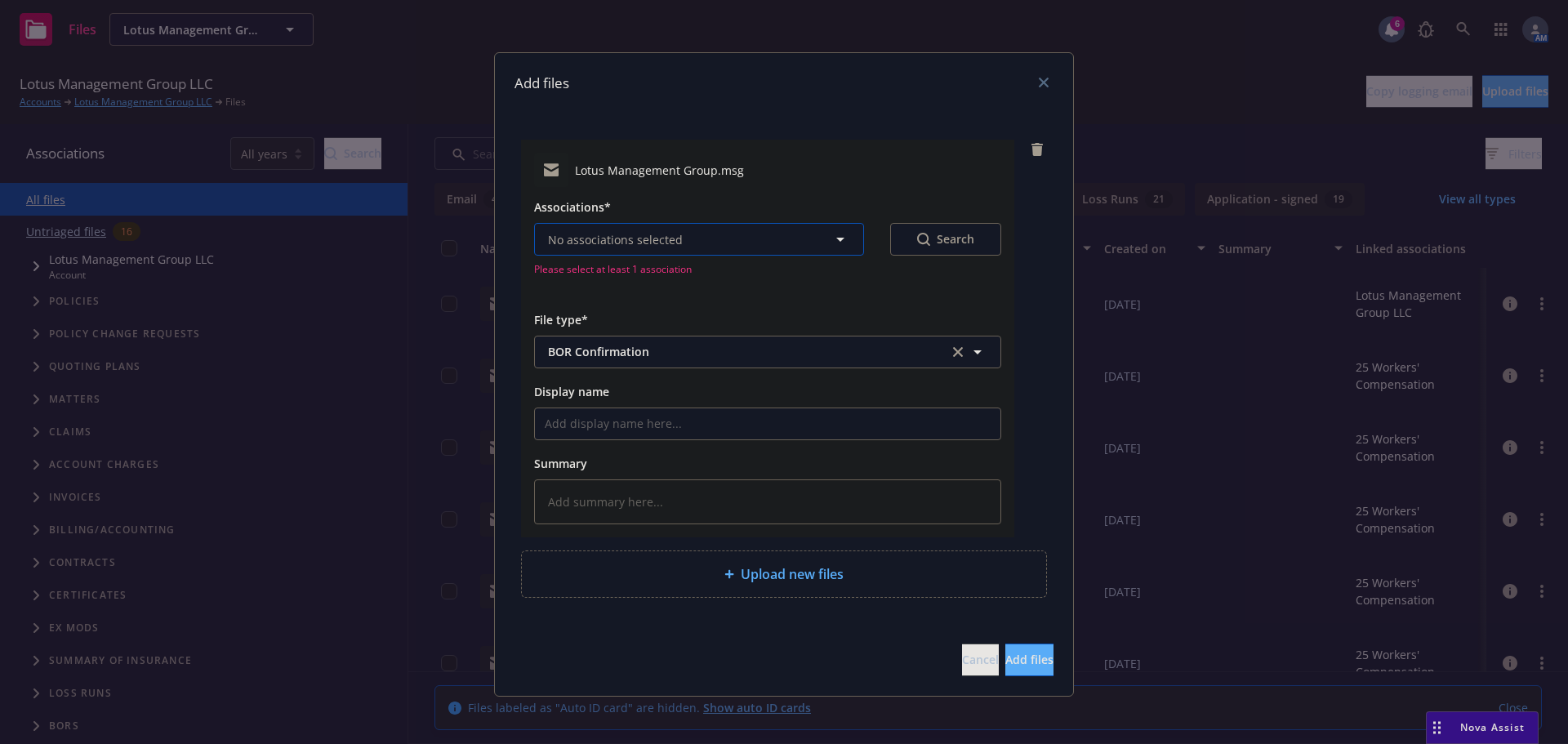
click at [776, 234] on button "No associations selected" at bounding box center [699, 239] width 330 height 33
type textarea "x"
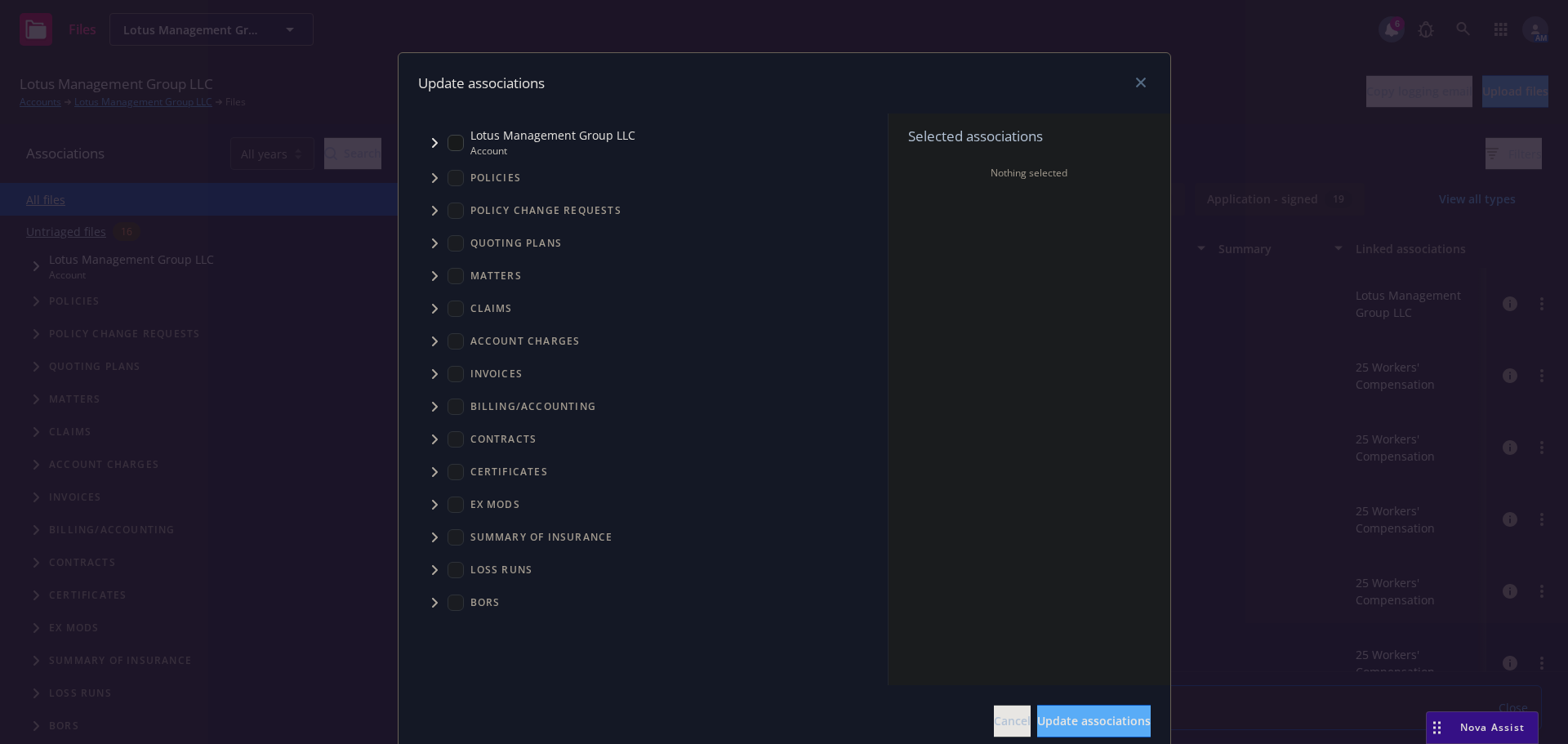
click at [447, 143] on input "Tree Example" at bounding box center [455, 143] width 16 height 16
checkbox input "true"
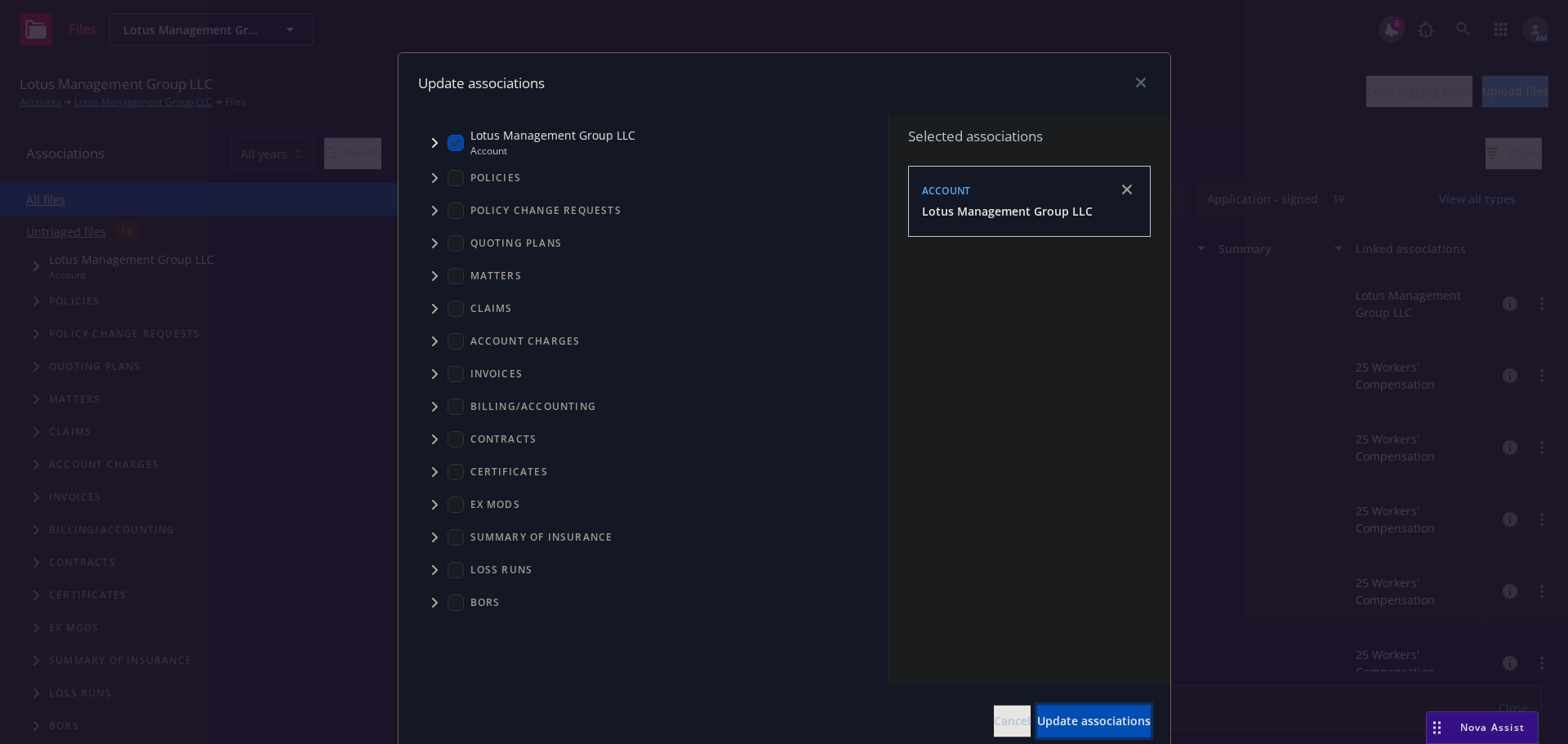
click at [1072, 712] on button "Update associations" at bounding box center [1094, 721] width 114 height 33
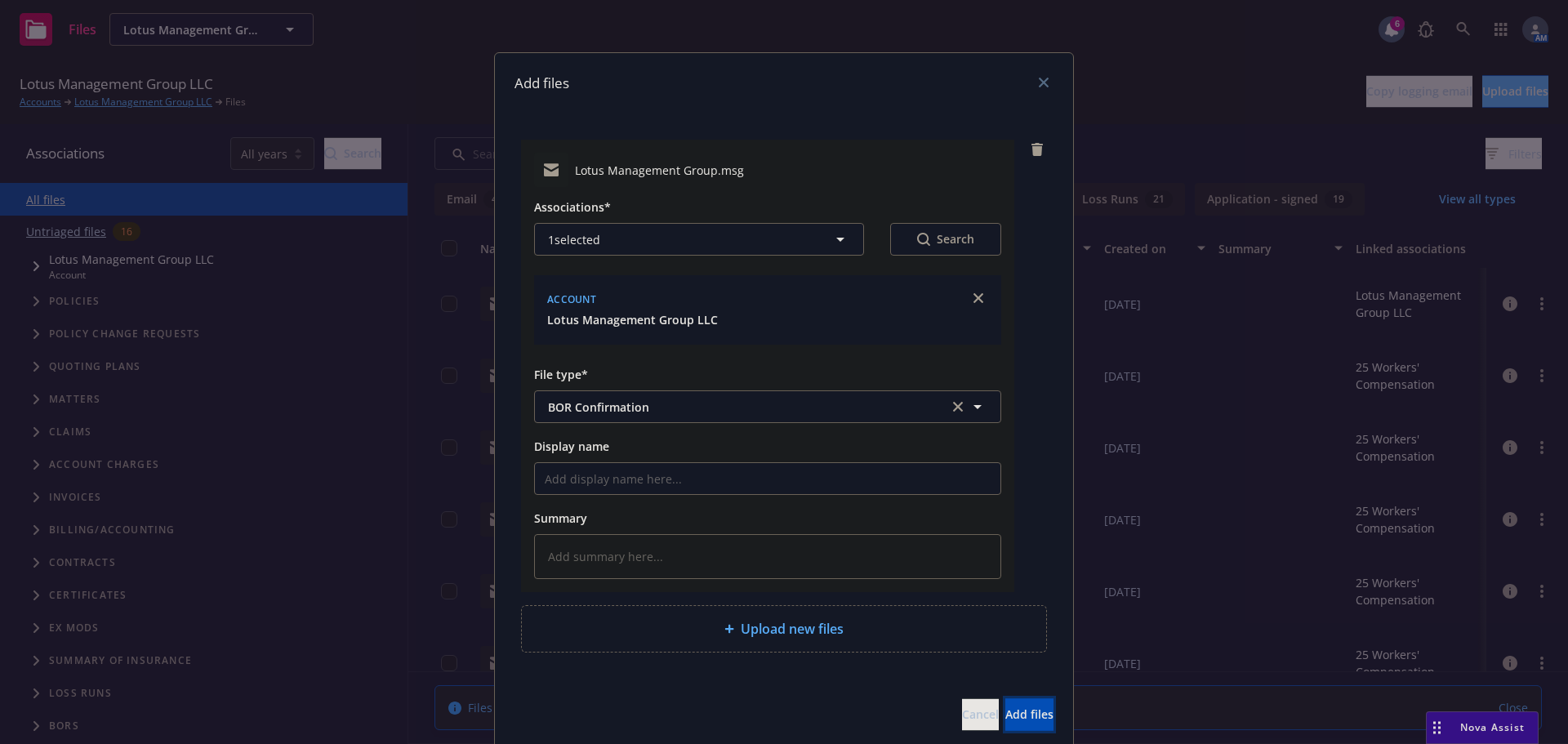
click at [1005, 709] on span "Add files" at bounding box center [1029, 714] width 48 height 16
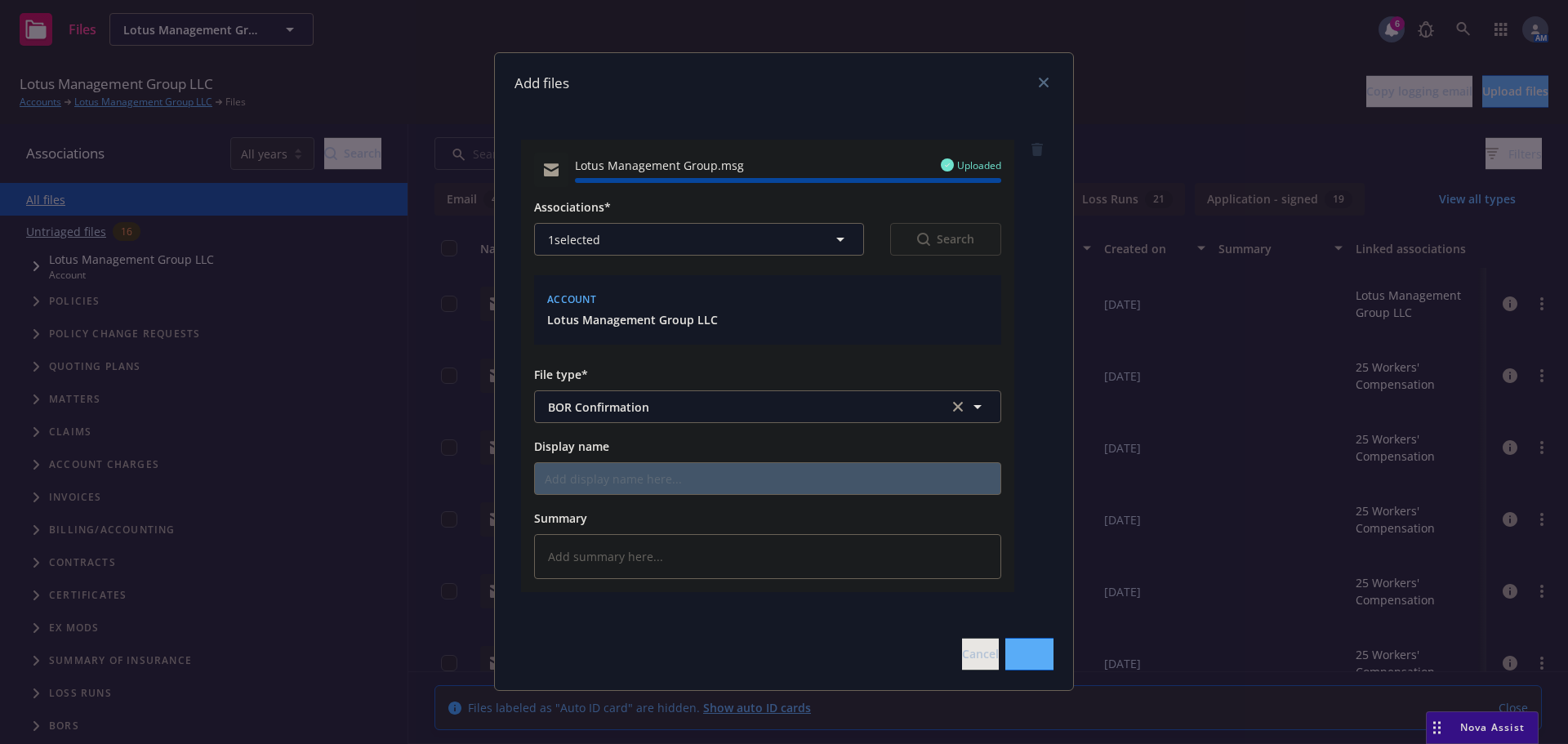
type textarea "x"
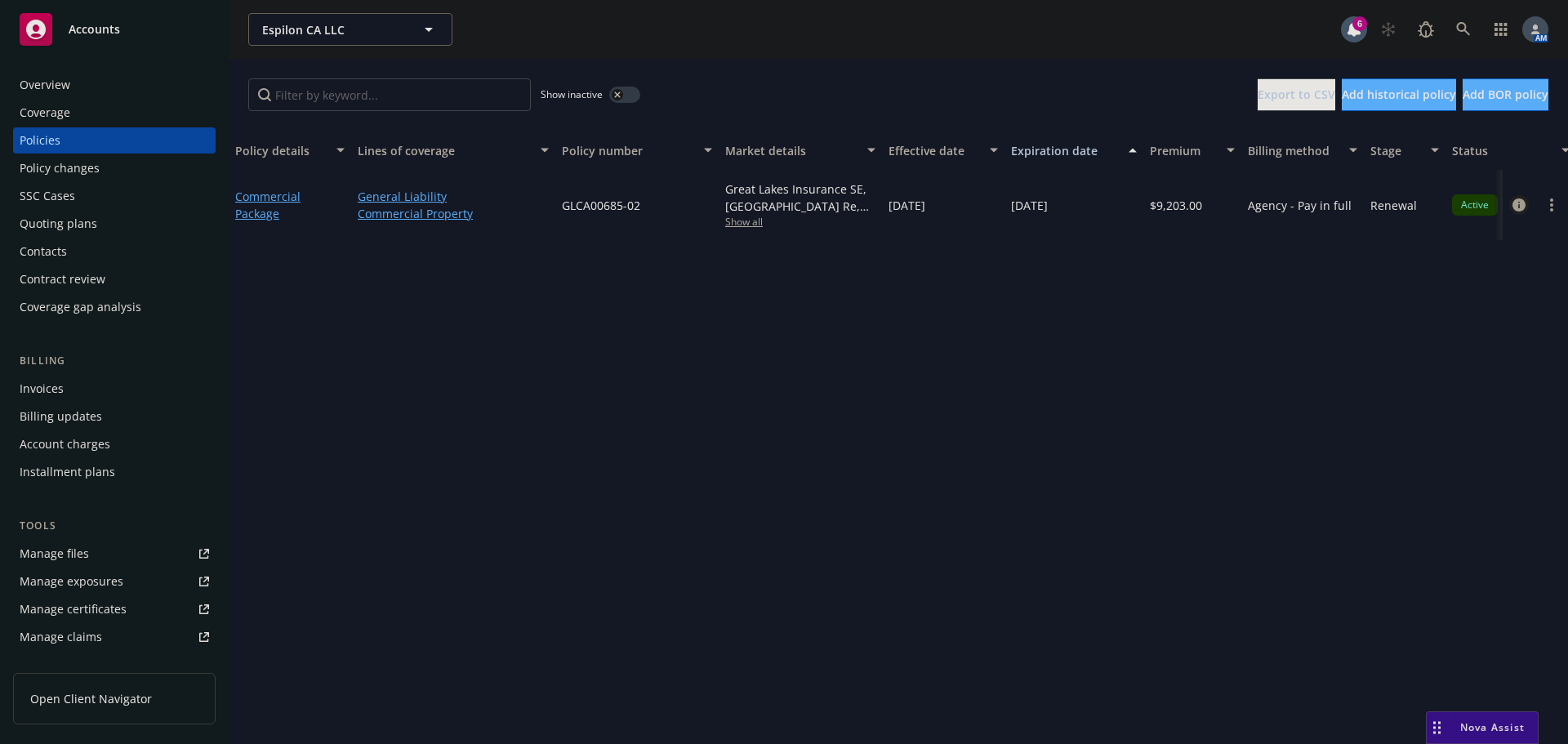
click at [1519, 207] on icon "circleInformation" at bounding box center [1519, 205] width 13 height 13
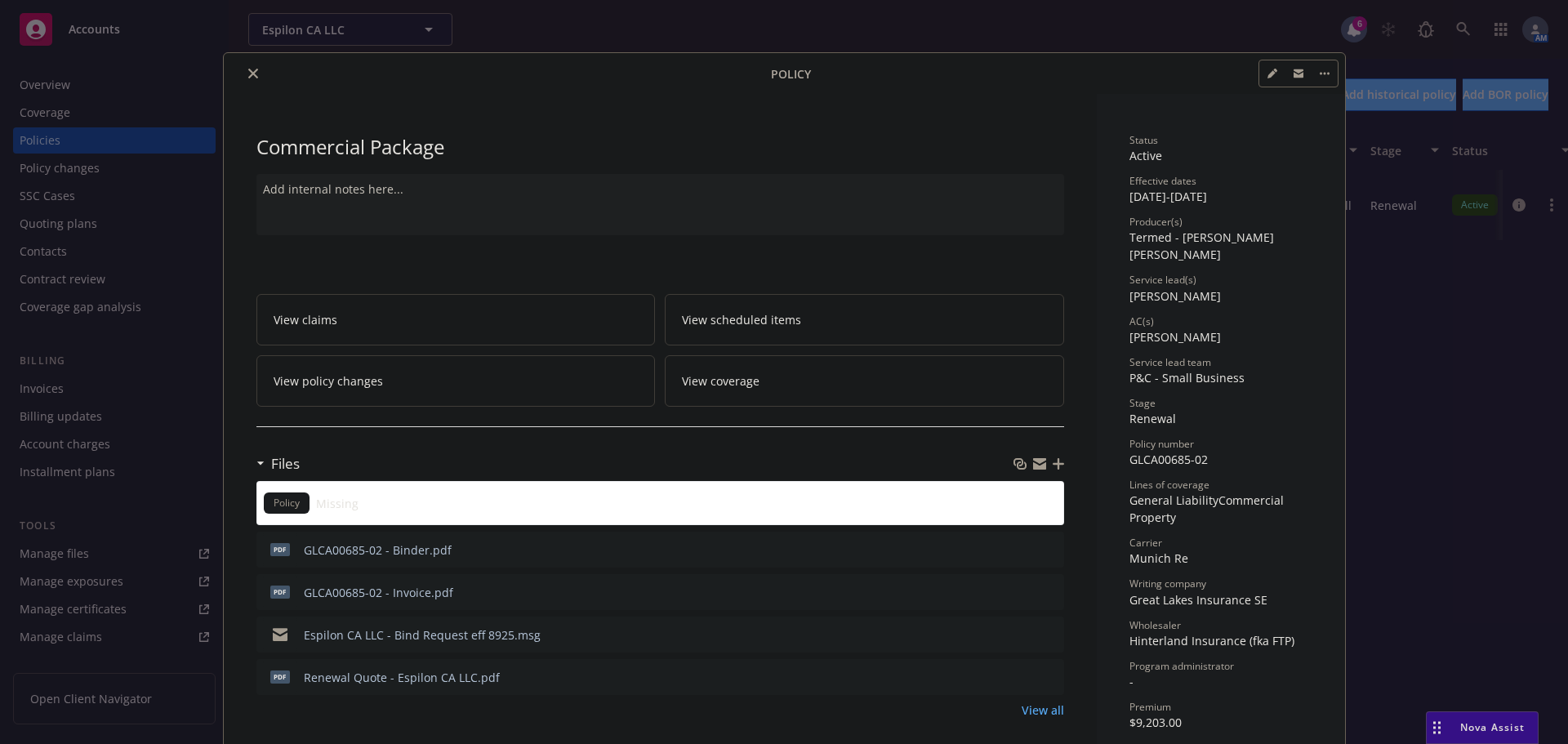
click at [250, 79] on button "close" at bounding box center [253, 74] width 20 height 20
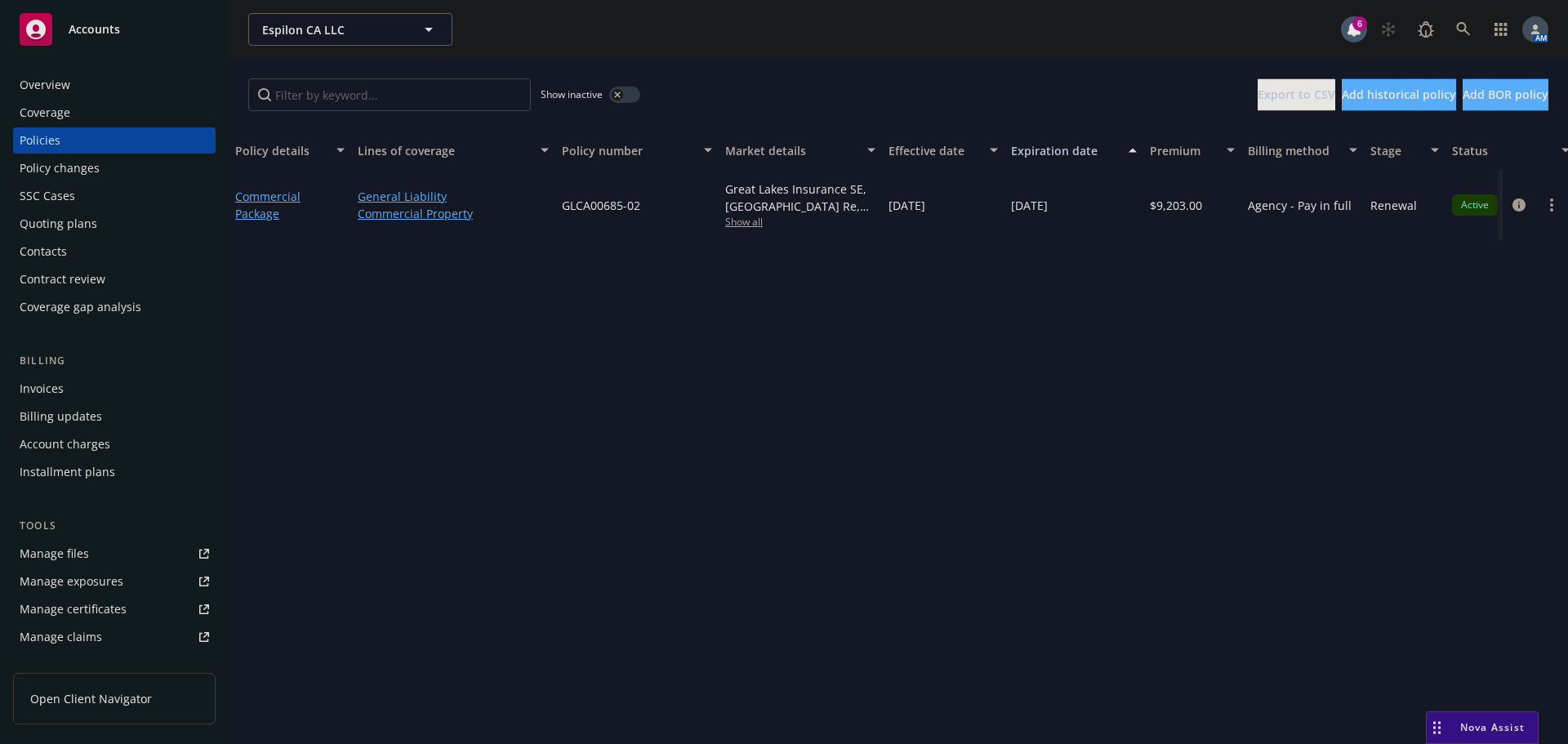
click at [70, 84] on div "Overview" at bounding box center [114, 85] width 189 height 26
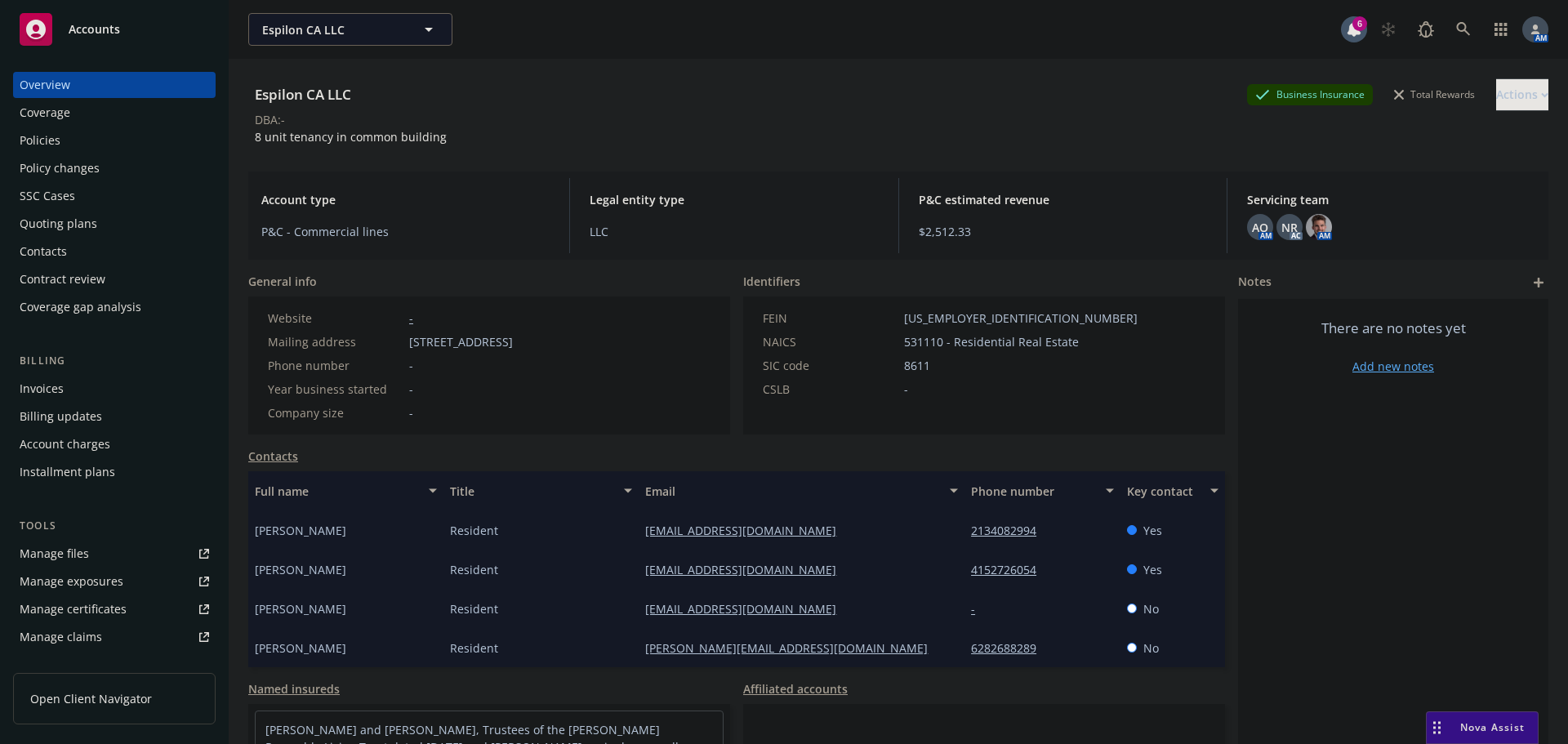
click at [74, 138] on div "Policies" at bounding box center [114, 141] width 189 height 26
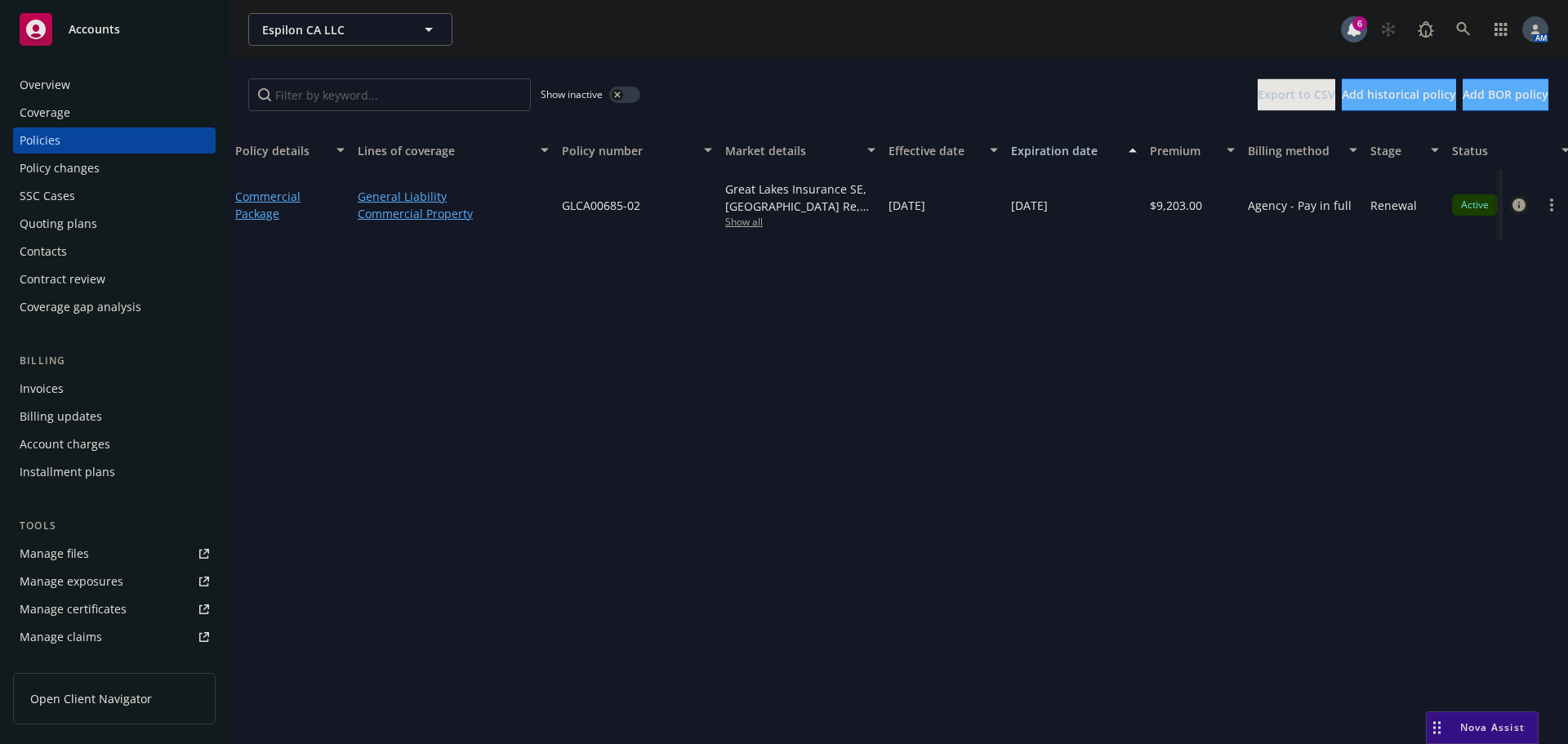
click at [1513, 208] on icon "circleInformation" at bounding box center [1519, 205] width 13 height 13
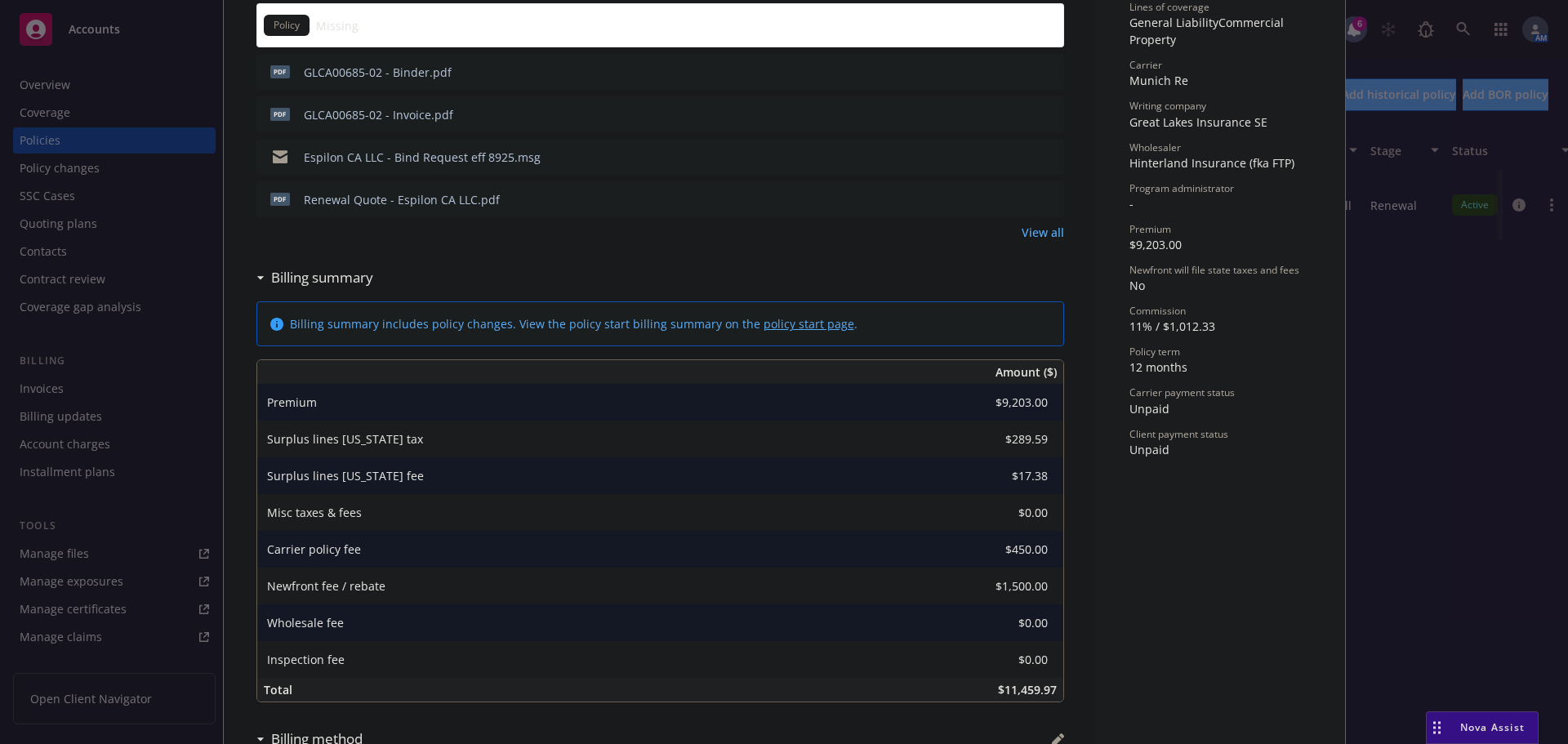
scroll to position [490, 0]
